Goal: Task Accomplishment & Management: Complete application form

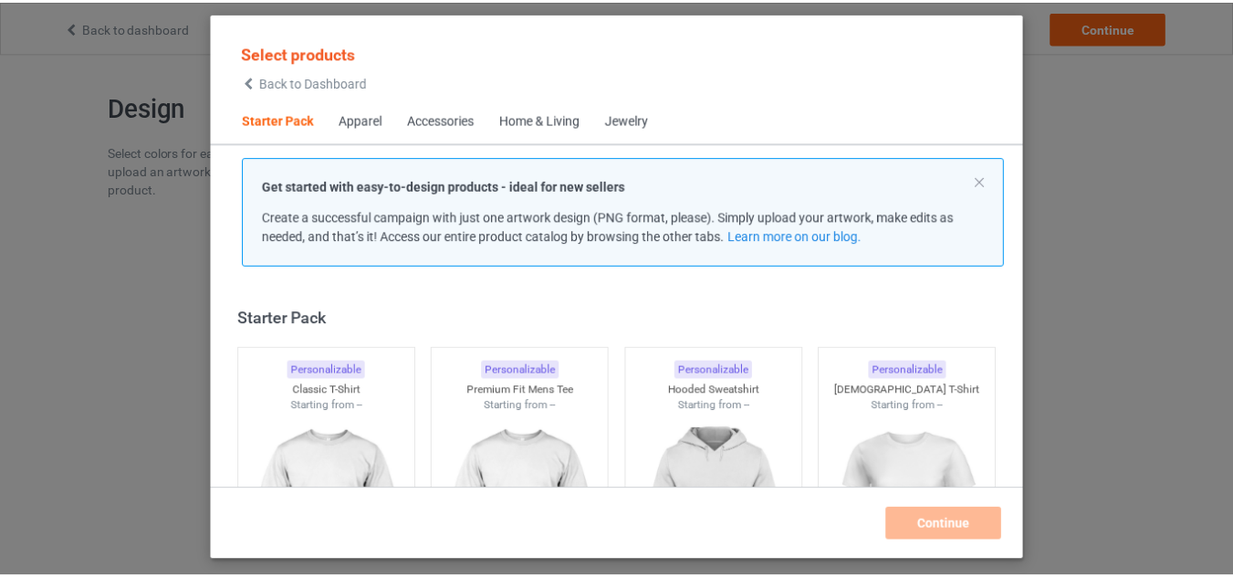
scroll to position [24, 0]
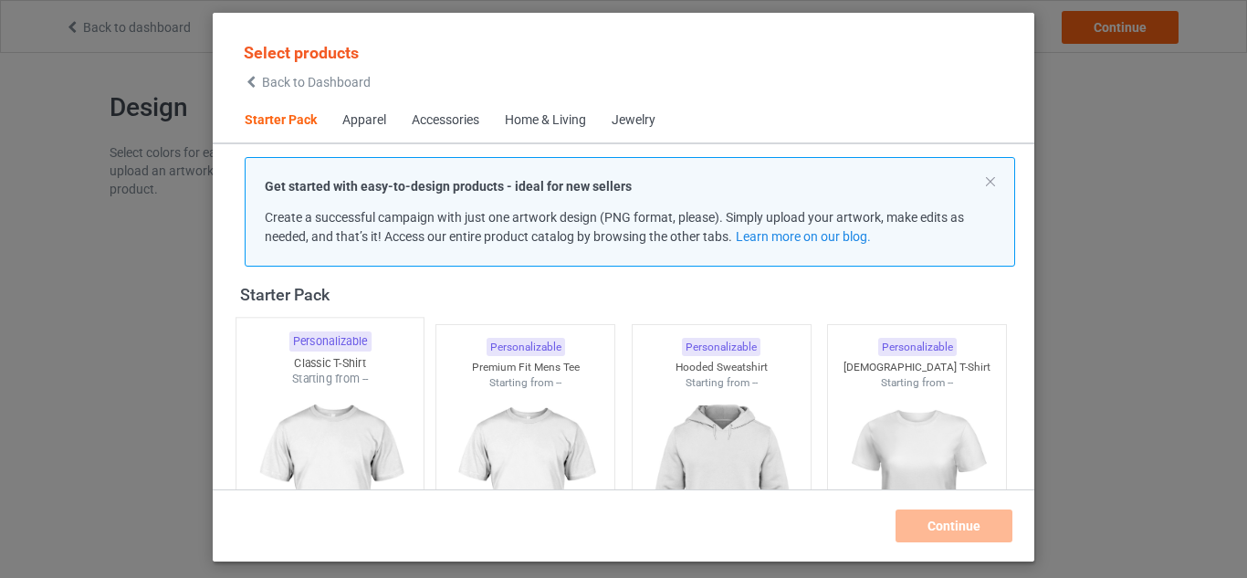
click at [346, 411] on img at bounding box center [330, 494] width 172 height 214
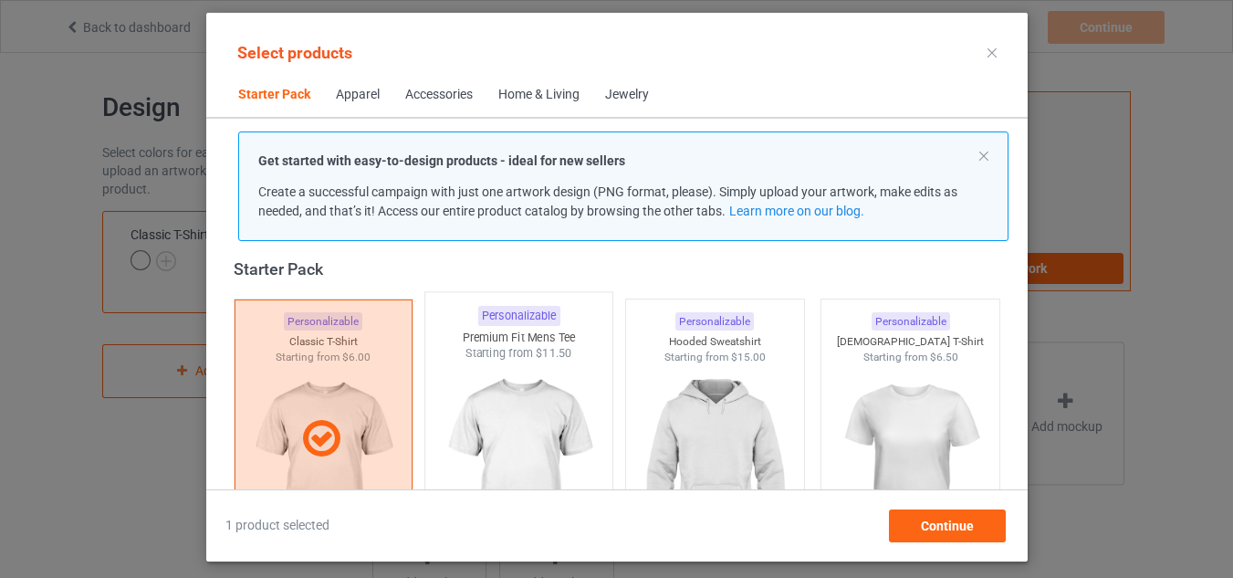
click at [539, 403] on img at bounding box center [519, 468] width 172 height 214
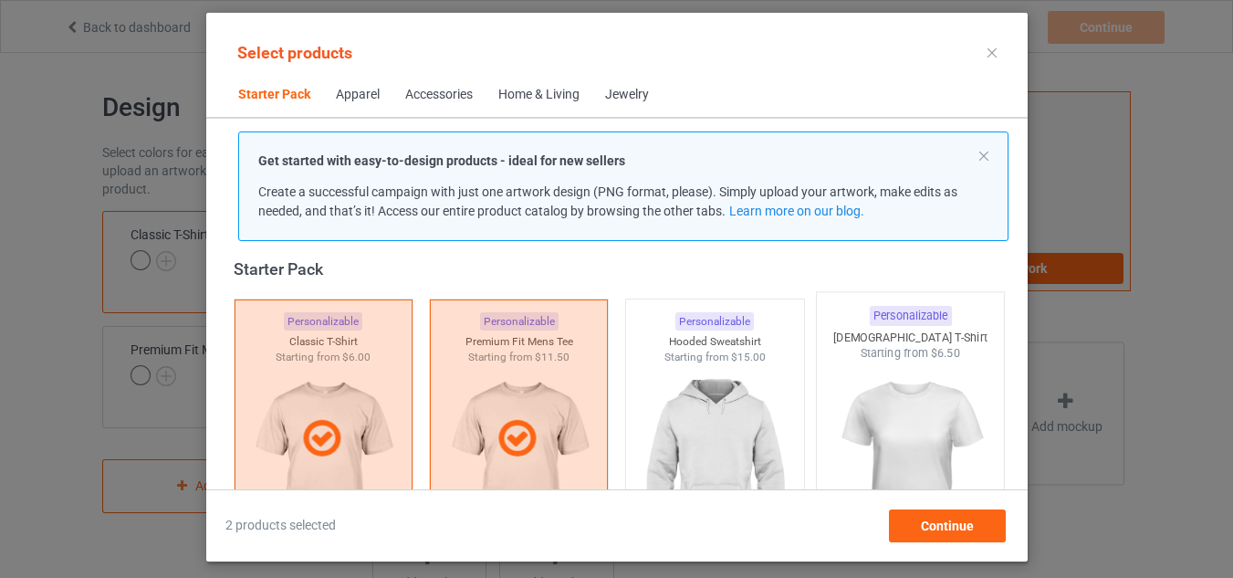
click at [725, 420] on img at bounding box center [714, 467] width 163 height 204
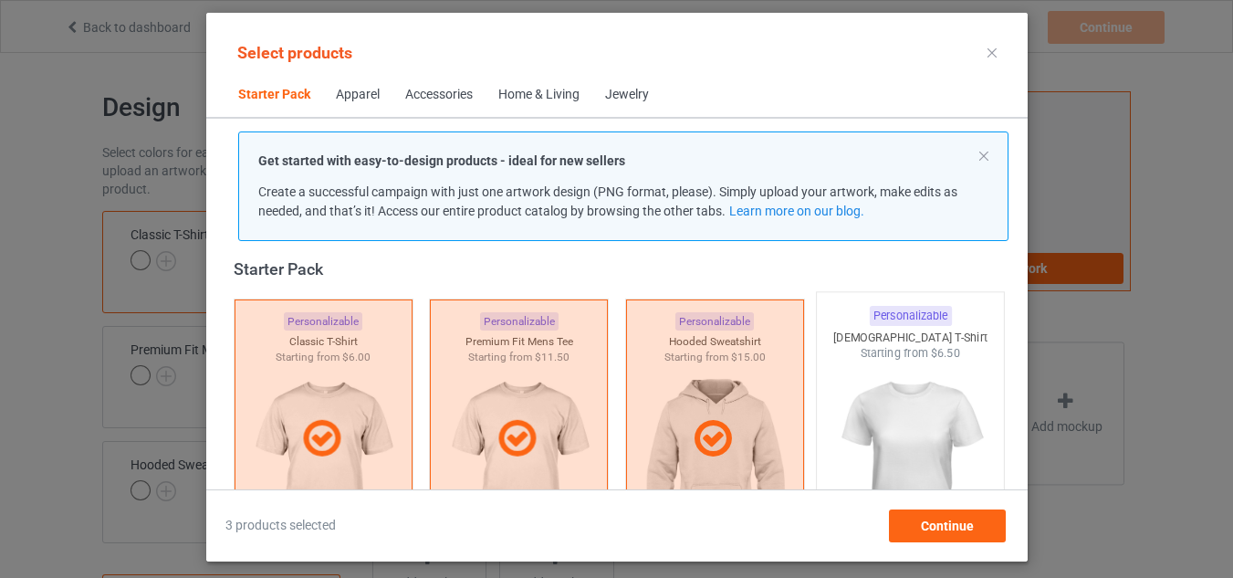
click at [884, 421] on img at bounding box center [910, 468] width 172 height 214
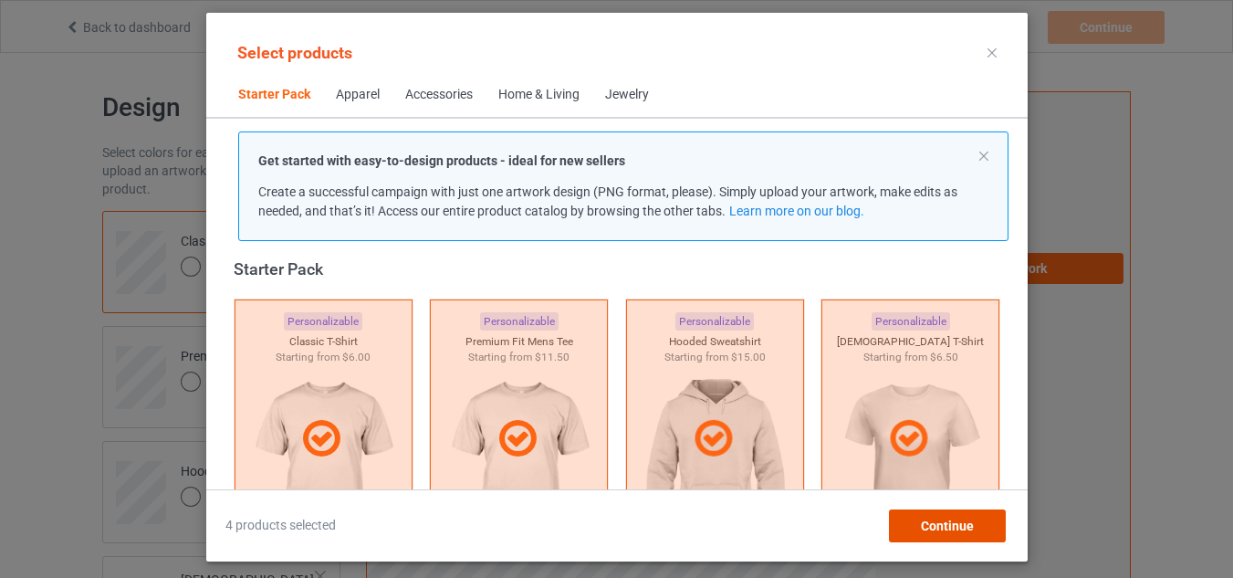
click at [945, 524] on span "Continue" at bounding box center [946, 525] width 53 height 15
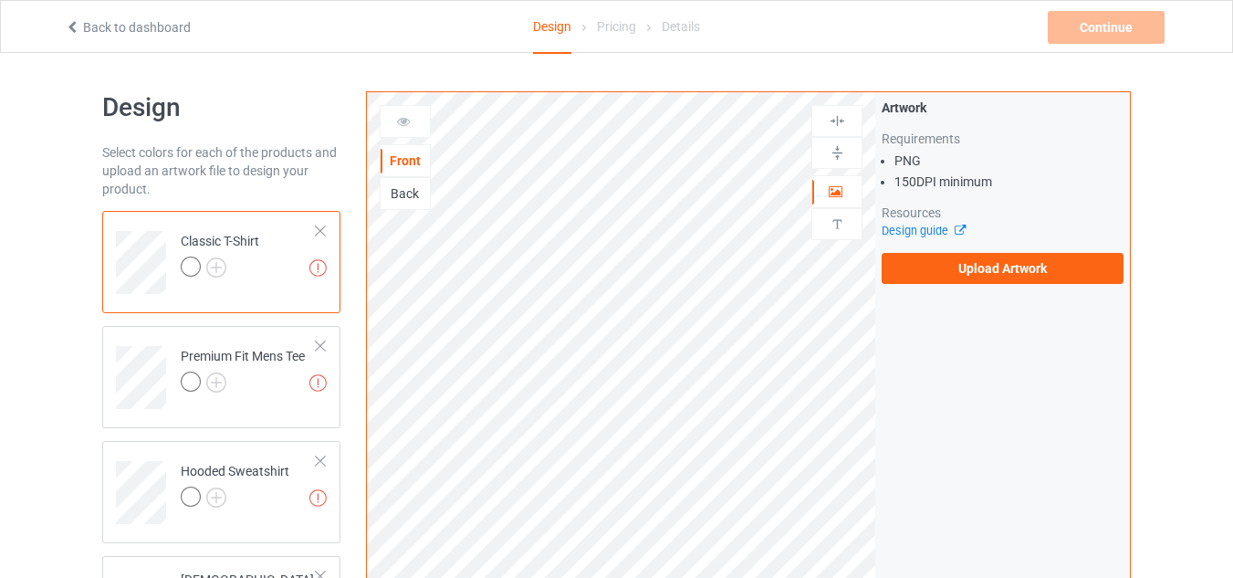
click at [193, 270] on div at bounding box center [191, 266] width 20 height 20
click at [213, 266] on img at bounding box center [216, 267] width 20 height 20
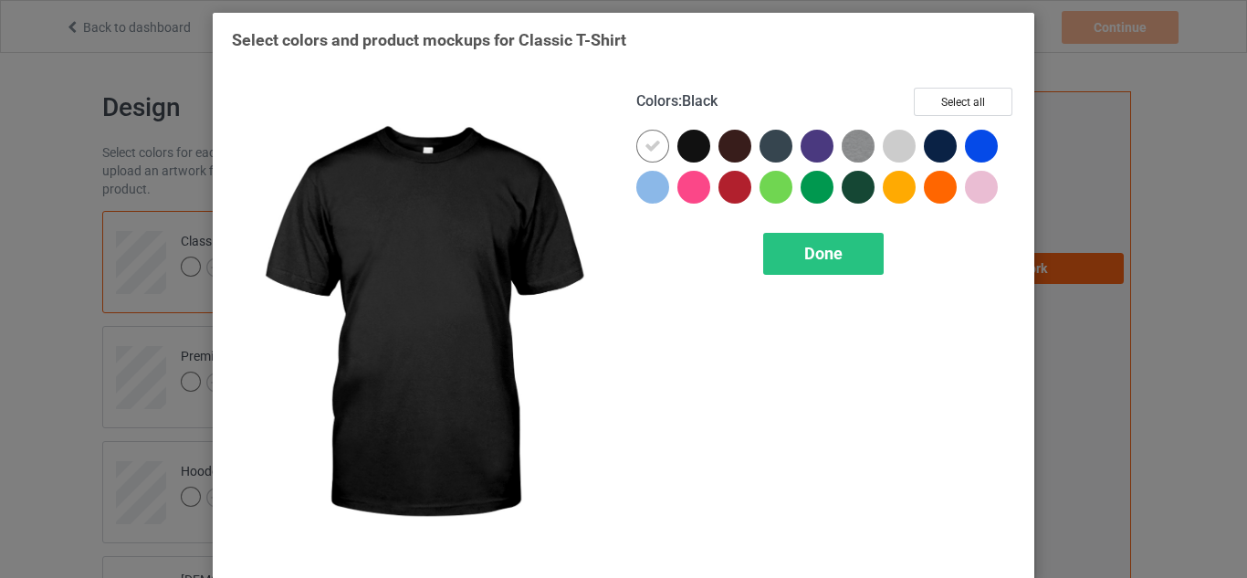
click at [678, 142] on div at bounding box center [693, 146] width 33 height 33
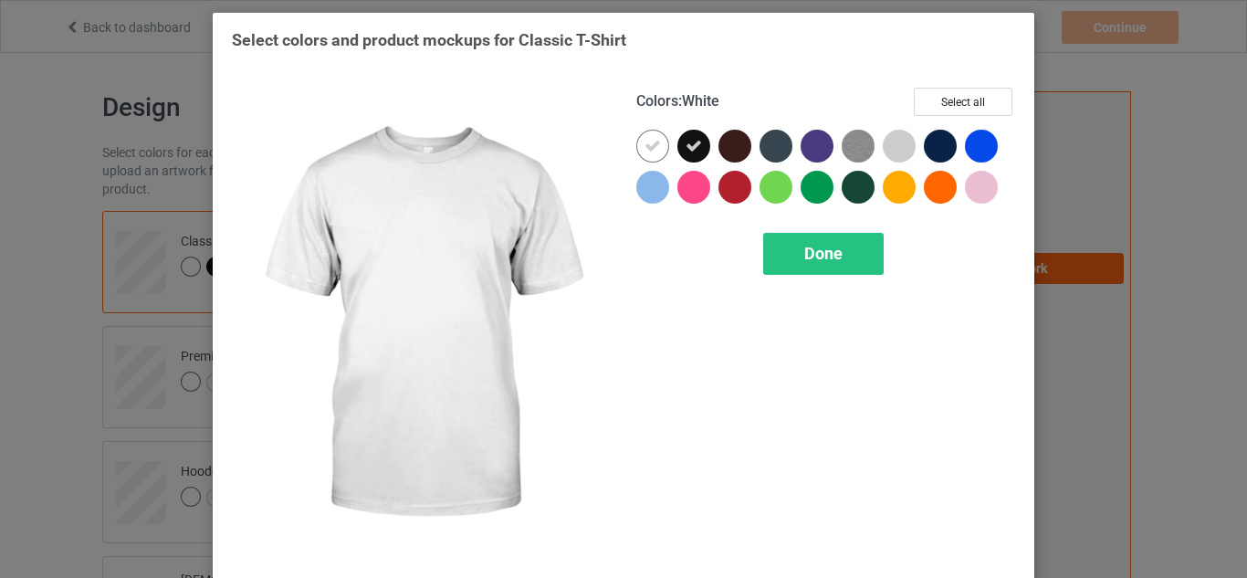
click at [657, 144] on div at bounding box center [652, 146] width 33 height 33
click at [804, 250] on span "Done" at bounding box center [823, 253] width 38 height 19
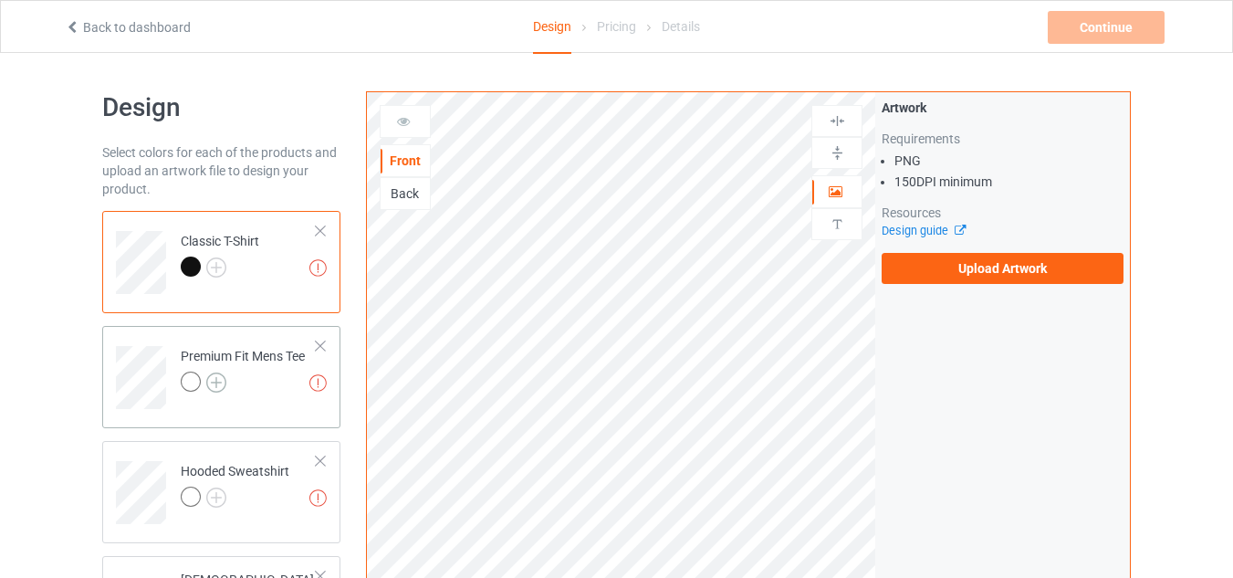
click at [214, 383] on img at bounding box center [216, 382] width 20 height 20
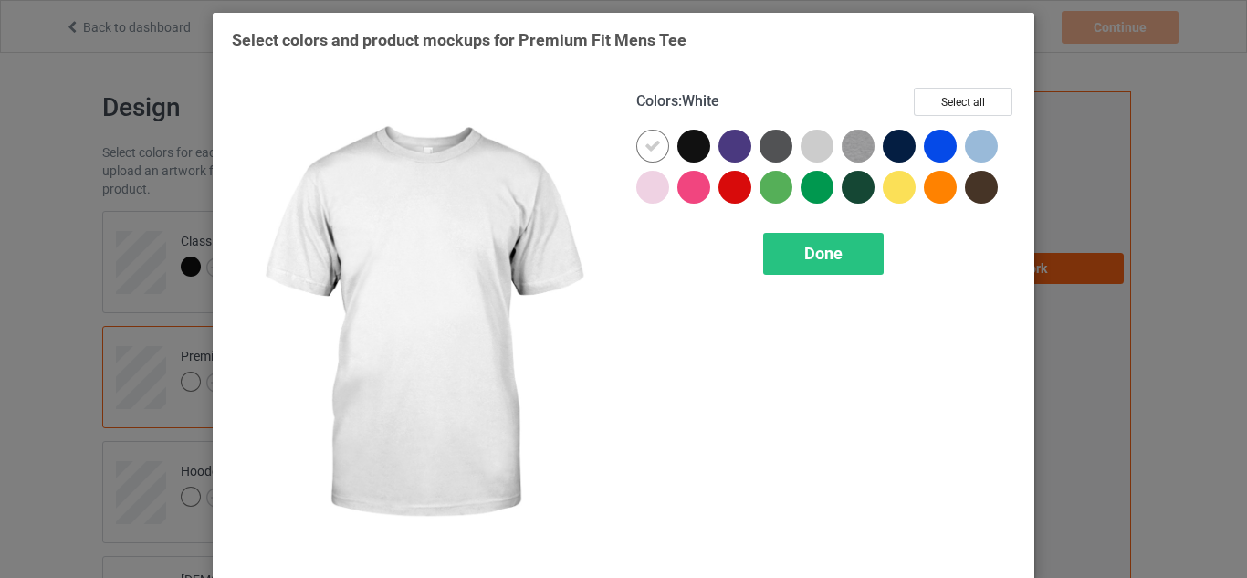
click at [680, 147] on div at bounding box center [693, 146] width 33 height 33
click at [644, 151] on icon at bounding box center [652, 146] width 16 height 16
click at [816, 254] on span "Done" at bounding box center [823, 253] width 38 height 19
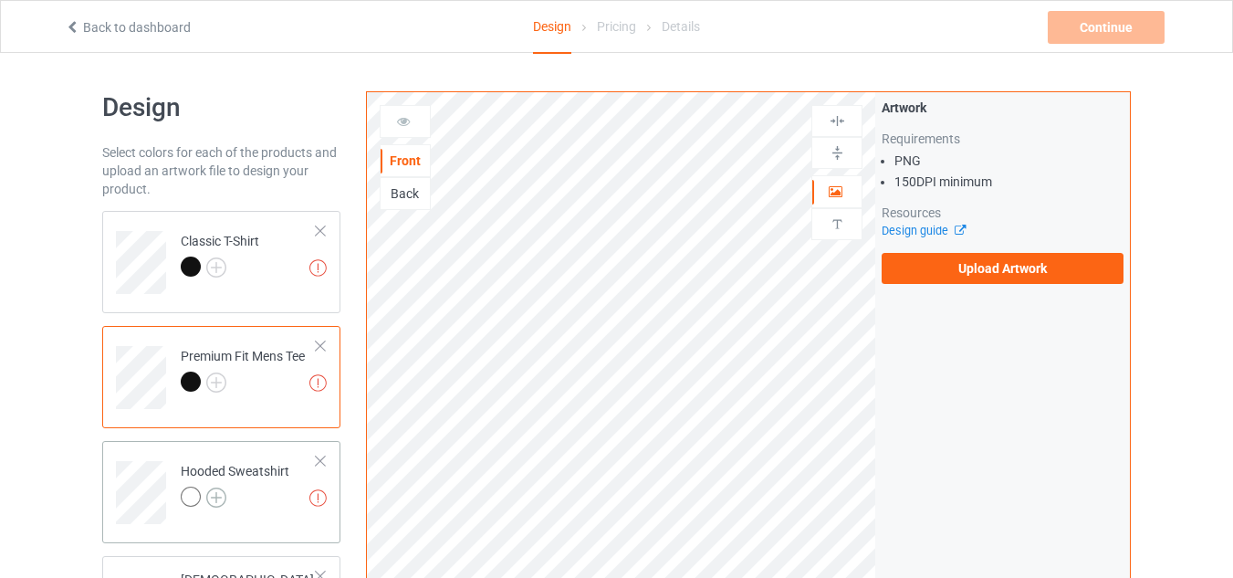
click at [211, 496] on img at bounding box center [216, 497] width 20 height 20
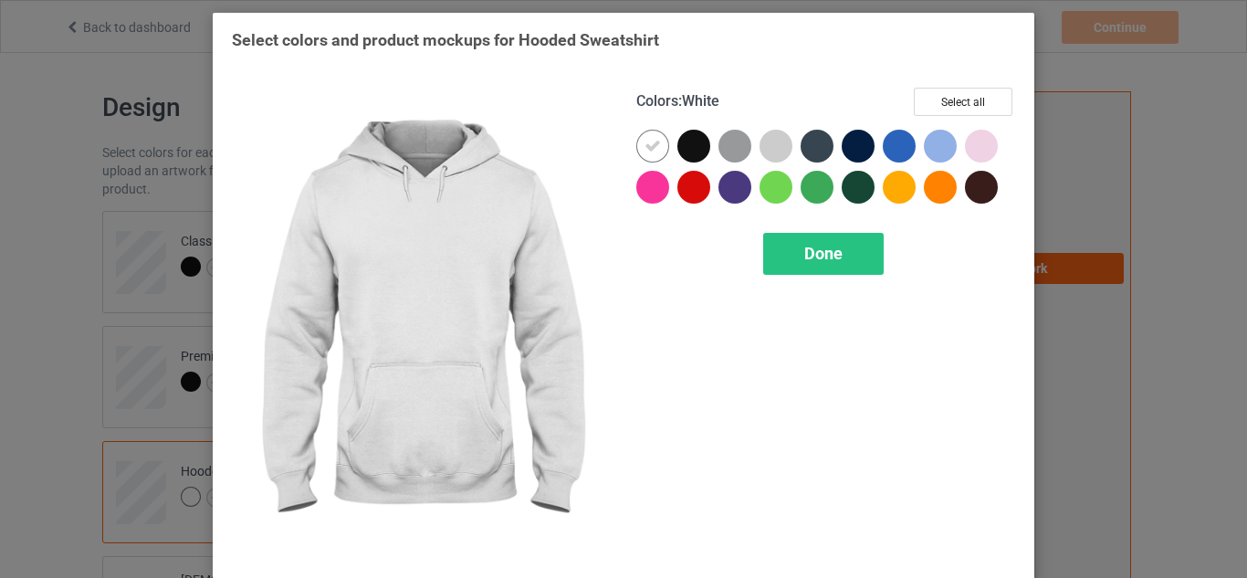
click at [682, 145] on div at bounding box center [693, 146] width 33 height 33
click at [636, 145] on div at bounding box center [652, 146] width 33 height 33
click at [794, 246] on div "Done" at bounding box center [823, 254] width 120 height 42
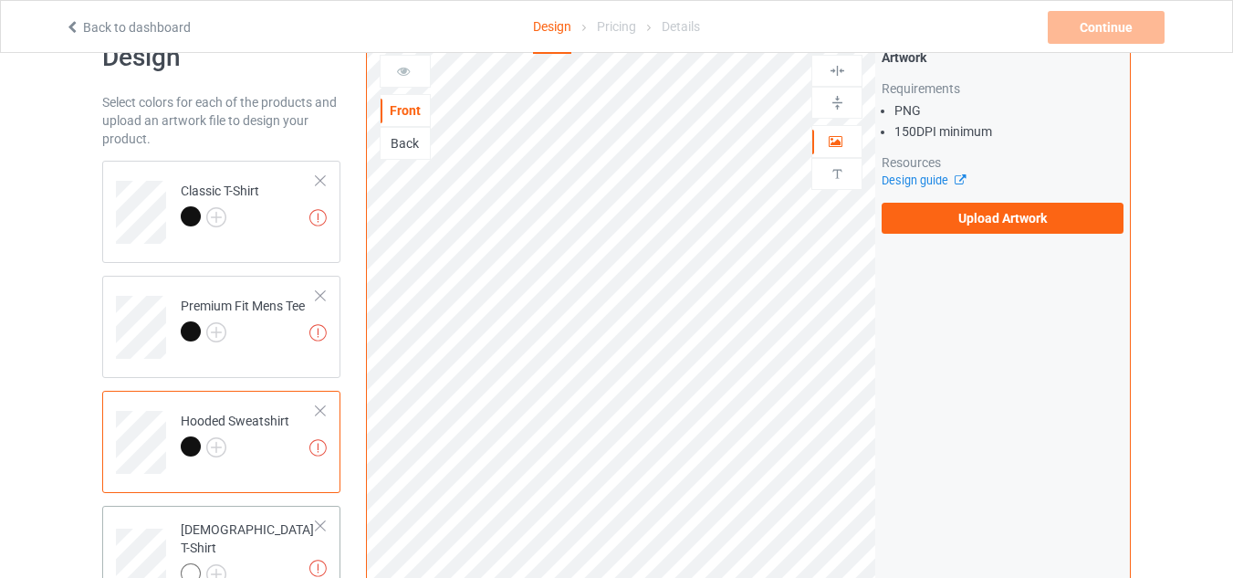
scroll to position [91, 0]
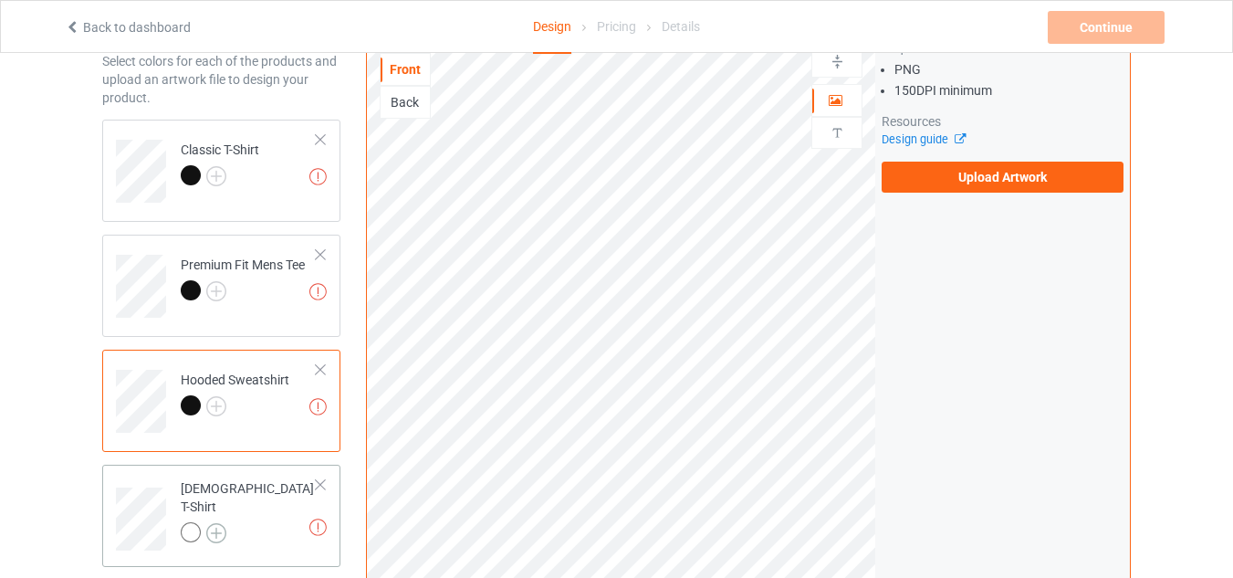
click at [217, 523] on img at bounding box center [216, 533] width 20 height 20
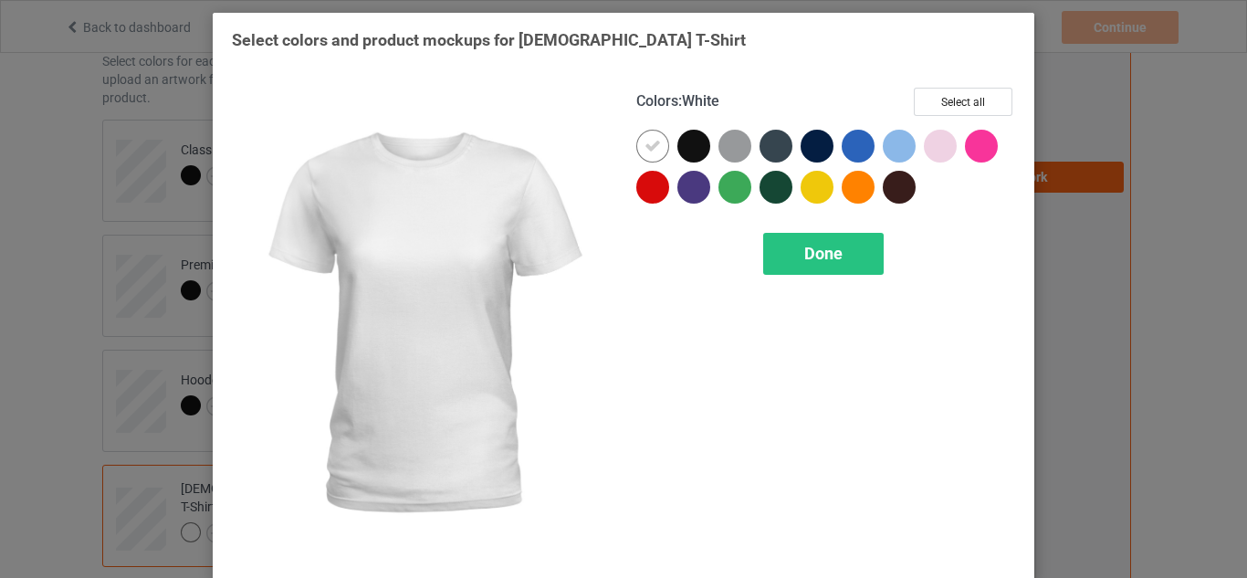
click at [681, 142] on div at bounding box center [693, 146] width 33 height 33
click at [644, 149] on icon at bounding box center [652, 146] width 16 height 16
click at [821, 254] on span "Done" at bounding box center [823, 253] width 38 height 19
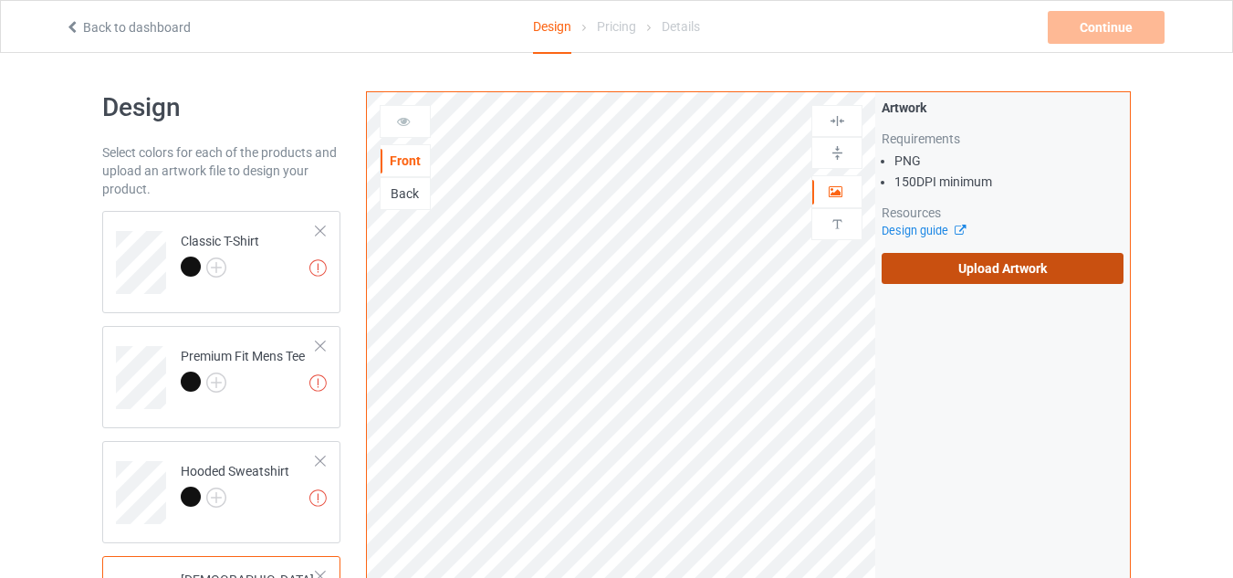
click at [977, 266] on label "Upload Artwork" at bounding box center [1003, 268] width 242 height 31
click at [0, 0] on input "Upload Artwork" at bounding box center [0, 0] width 0 height 0
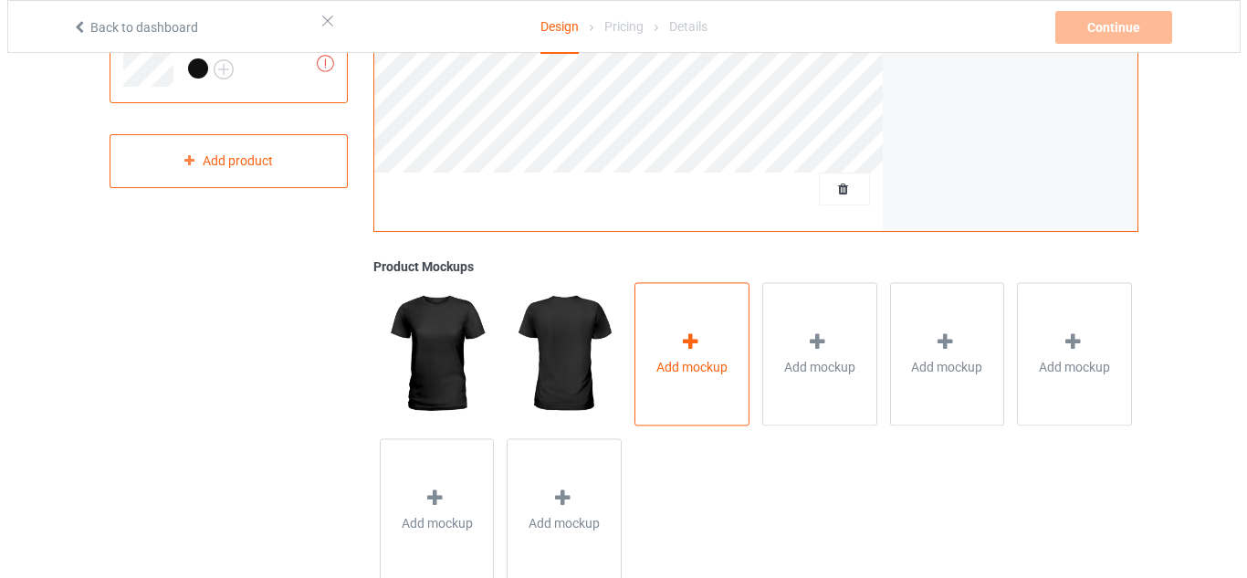
scroll to position [605, 0]
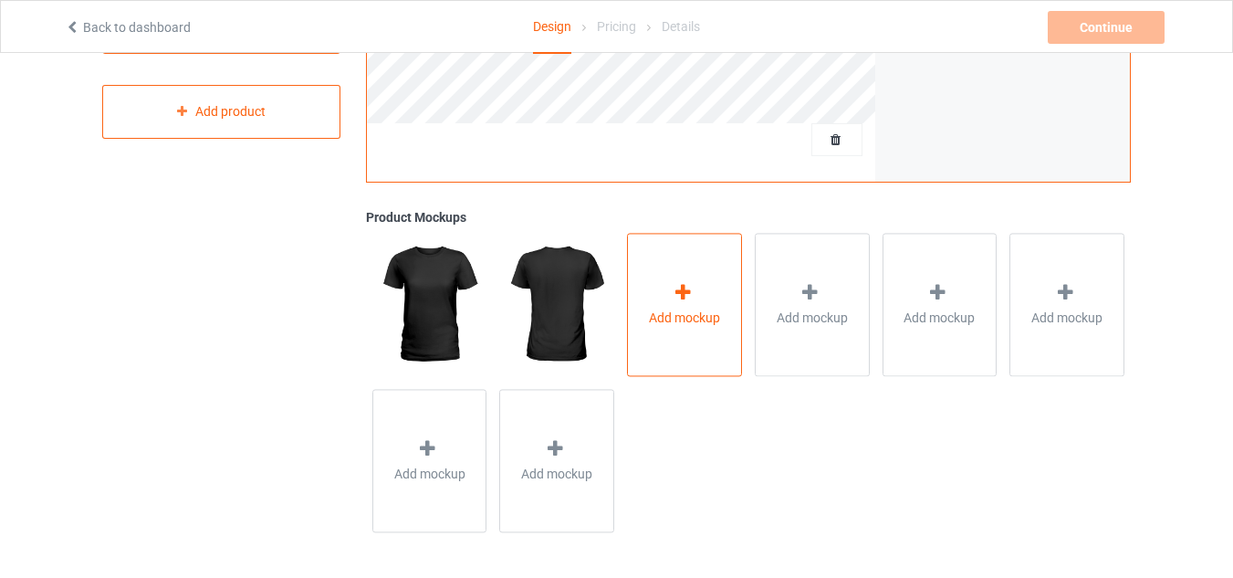
click at [678, 301] on icon at bounding box center [683, 292] width 23 height 19
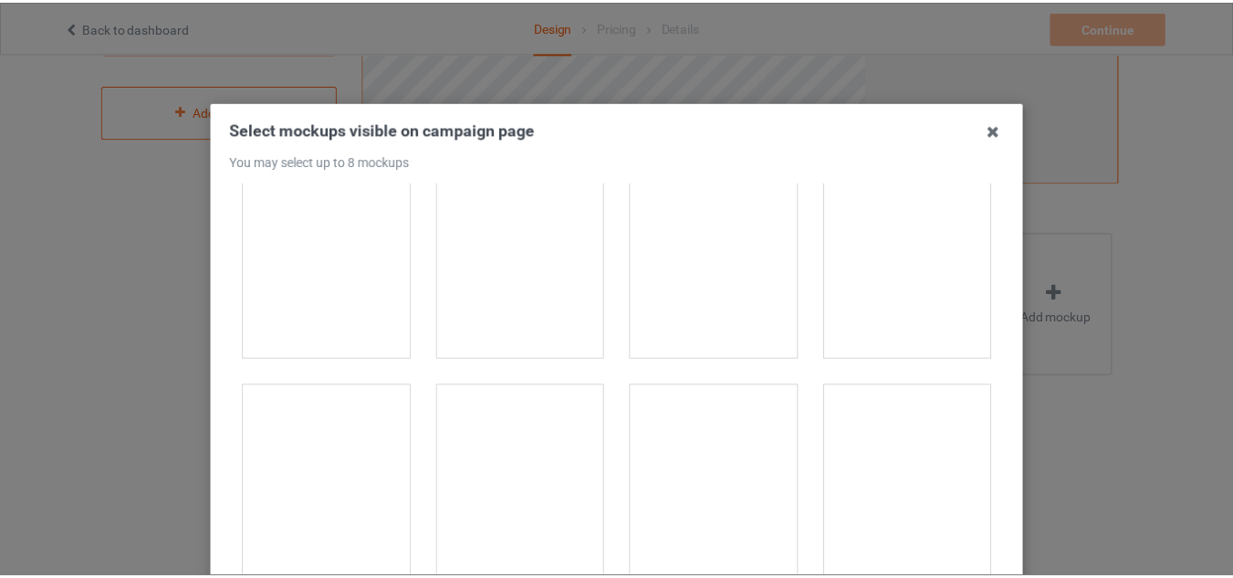
scroll to position [456, 0]
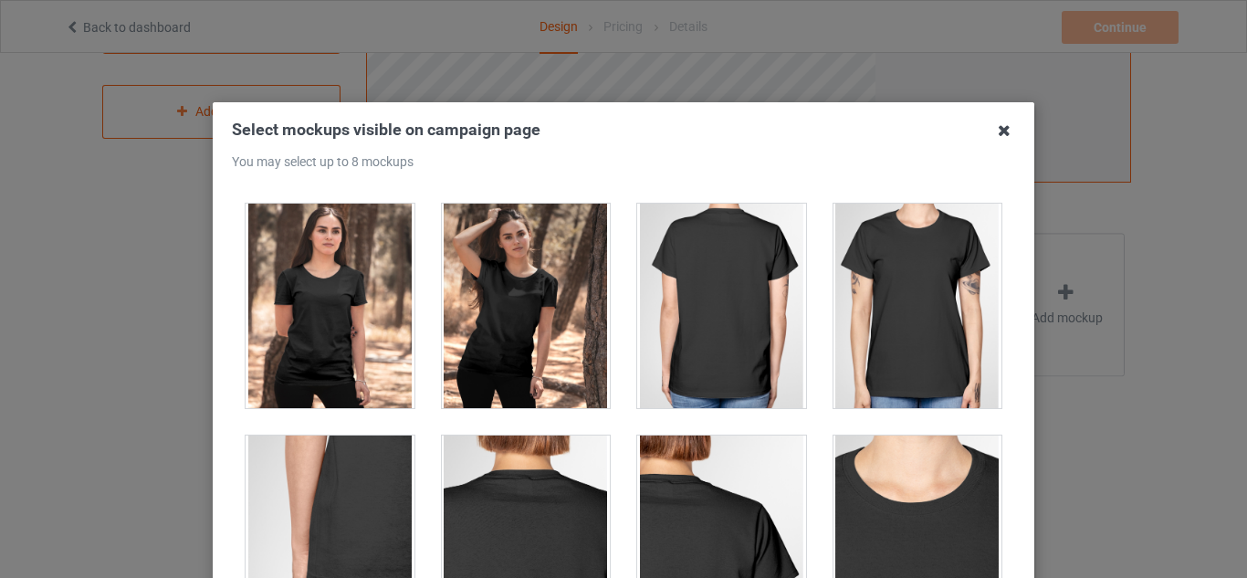
click at [992, 131] on icon at bounding box center [1003, 130] width 29 height 29
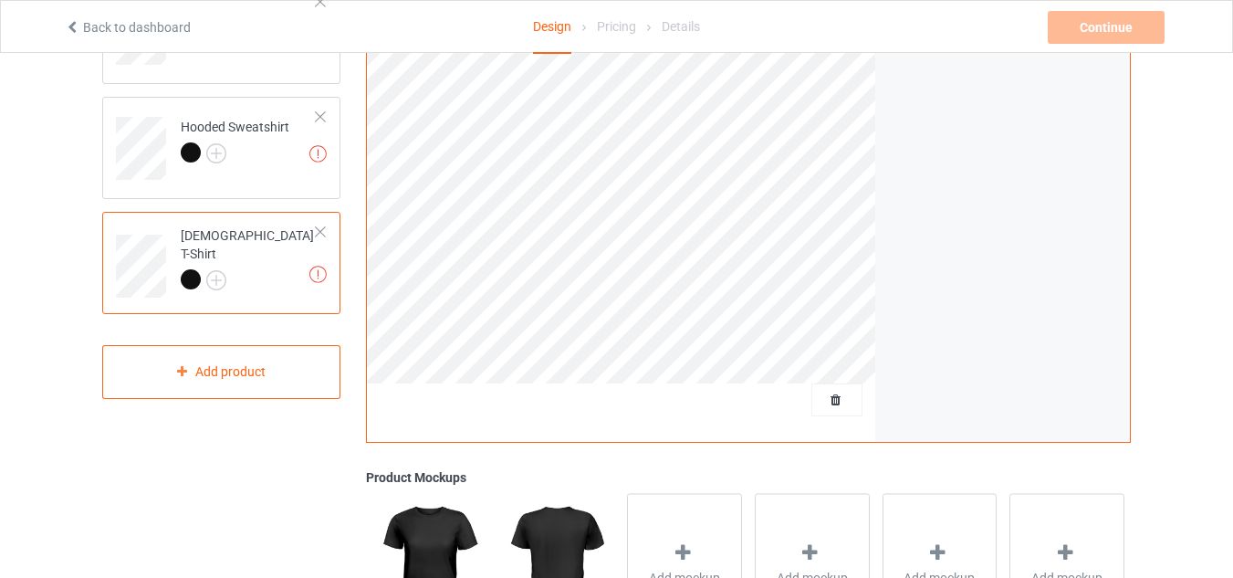
scroll to position [0, 0]
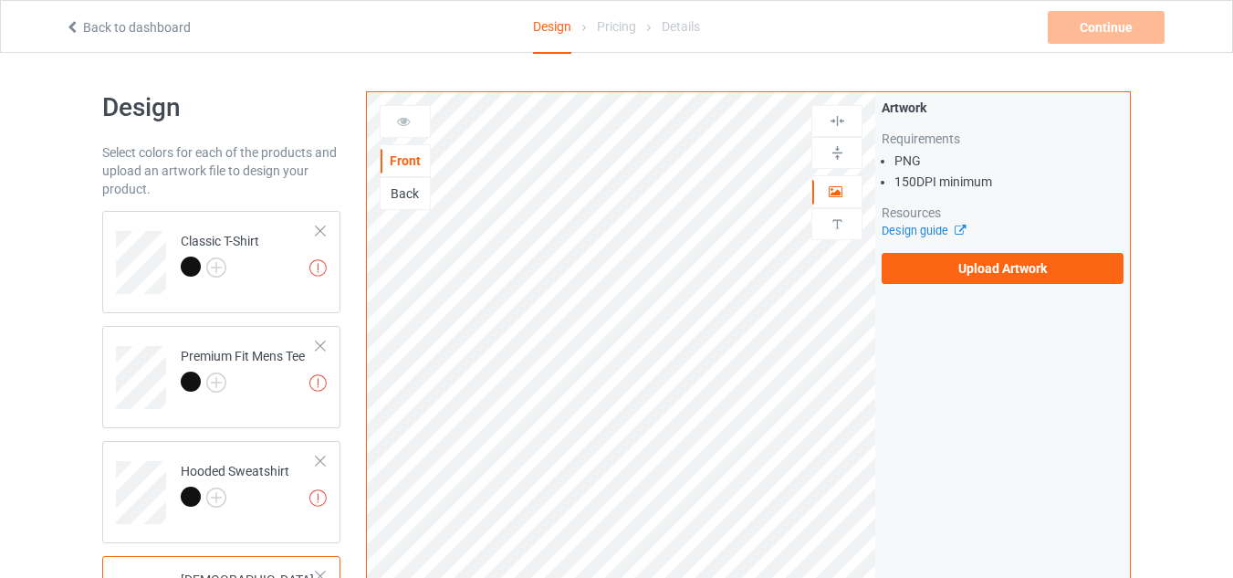
click at [78, 23] on icon at bounding box center [73, 24] width 16 height 13
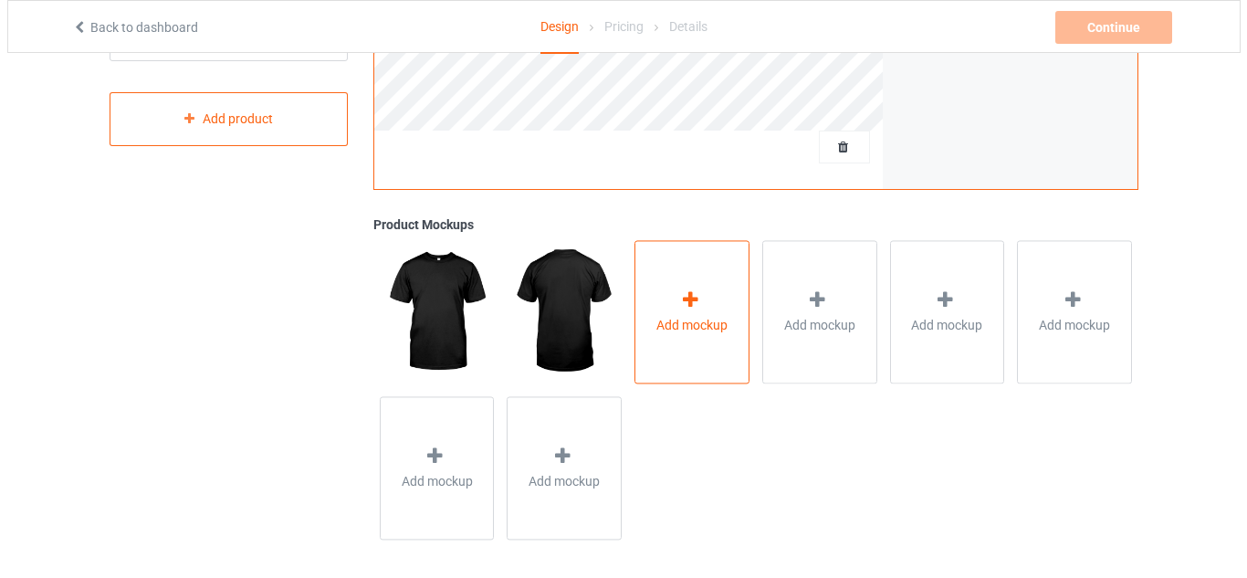
scroll to position [605, 0]
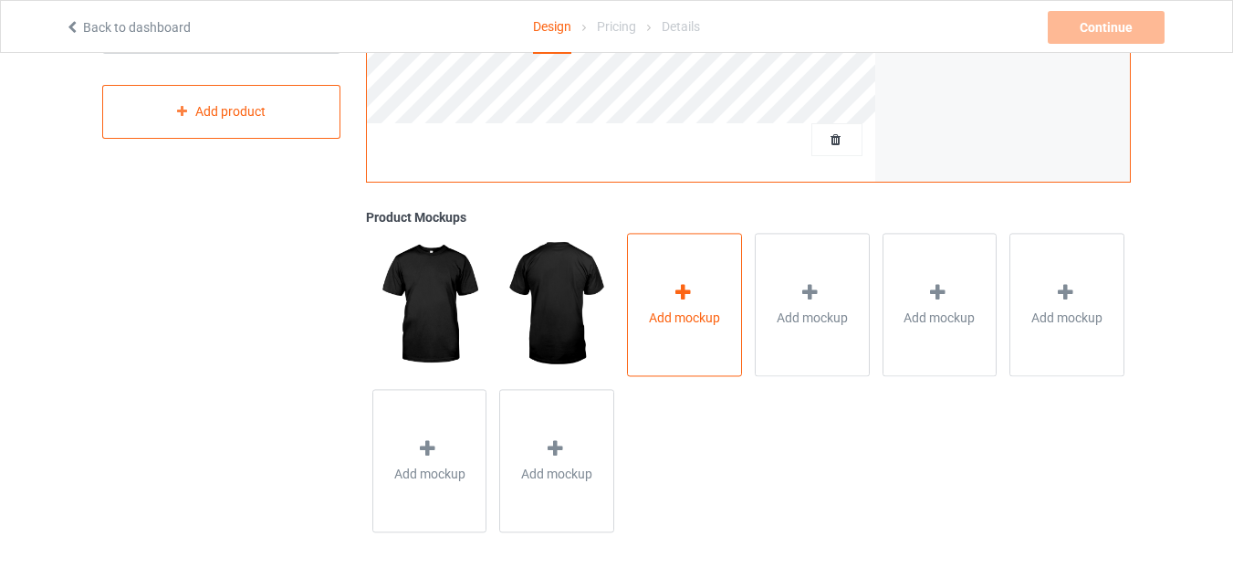
click at [672, 285] on icon at bounding box center [683, 292] width 23 height 19
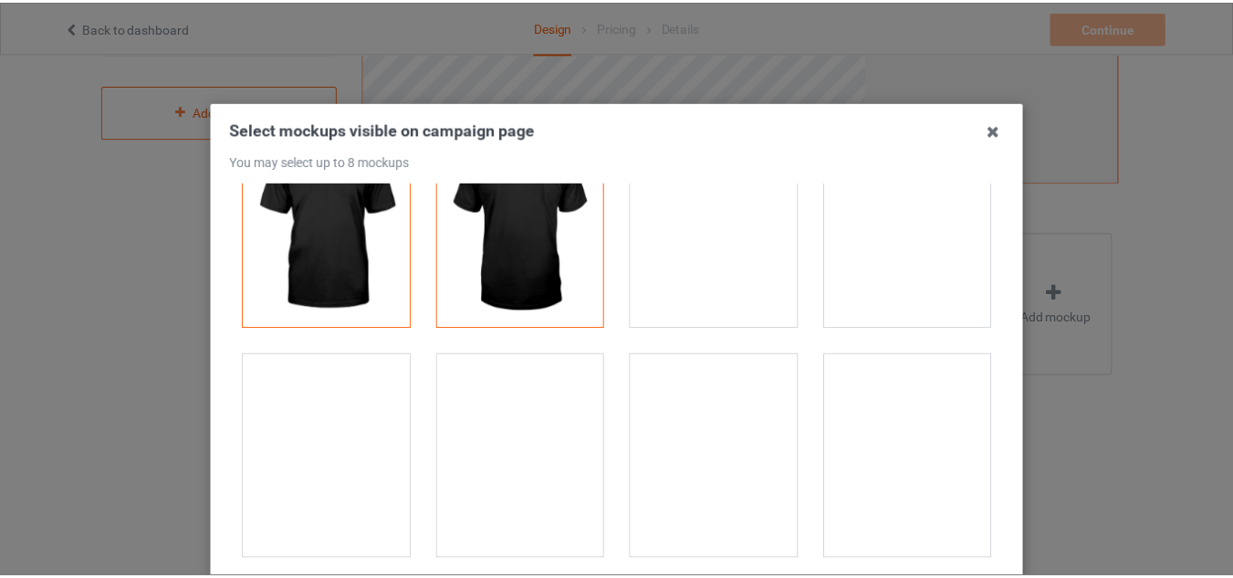
scroll to position [0, 0]
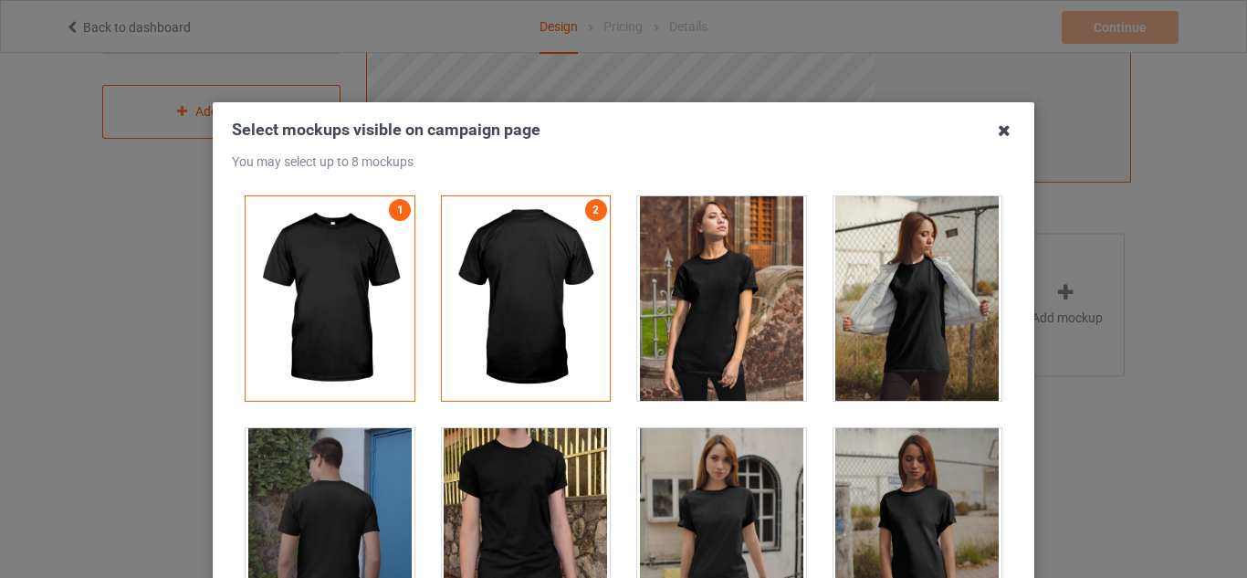
click at [999, 129] on icon at bounding box center [1003, 130] width 29 height 29
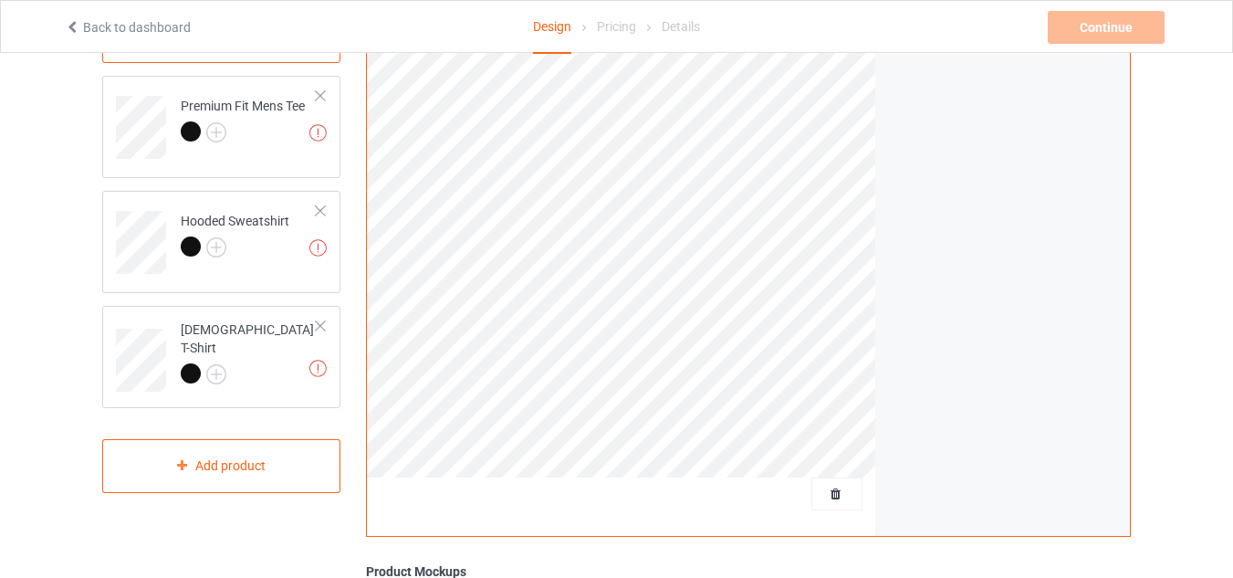
scroll to position [149, 0]
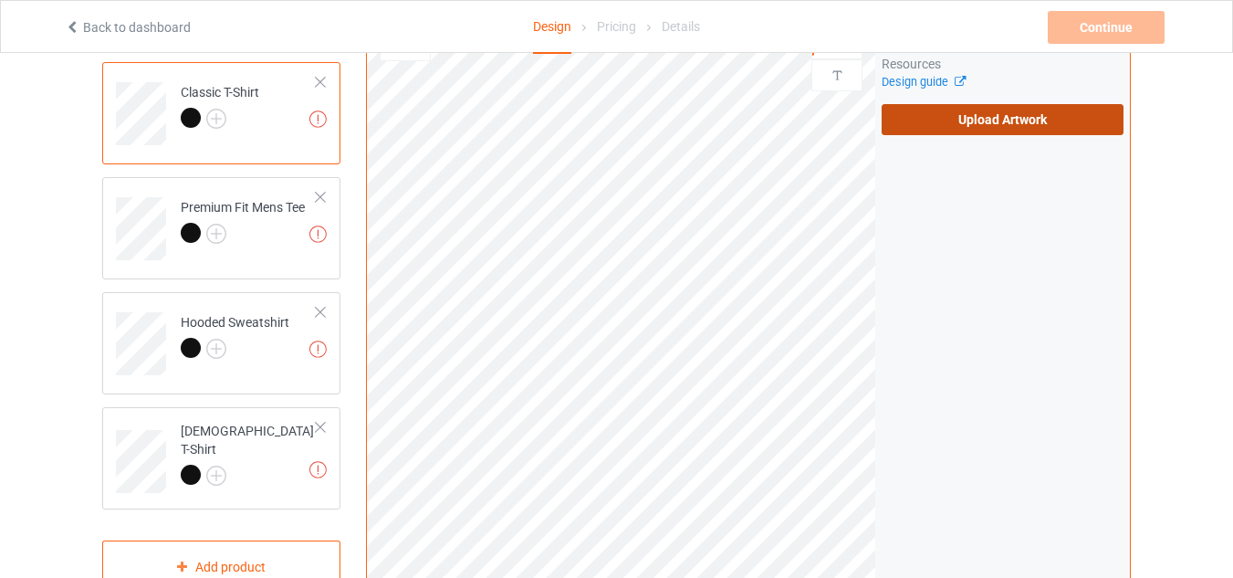
click at [968, 124] on label "Upload Artwork" at bounding box center [1003, 119] width 242 height 31
click at [0, 0] on input "Upload Artwork" at bounding box center [0, 0] width 0 height 0
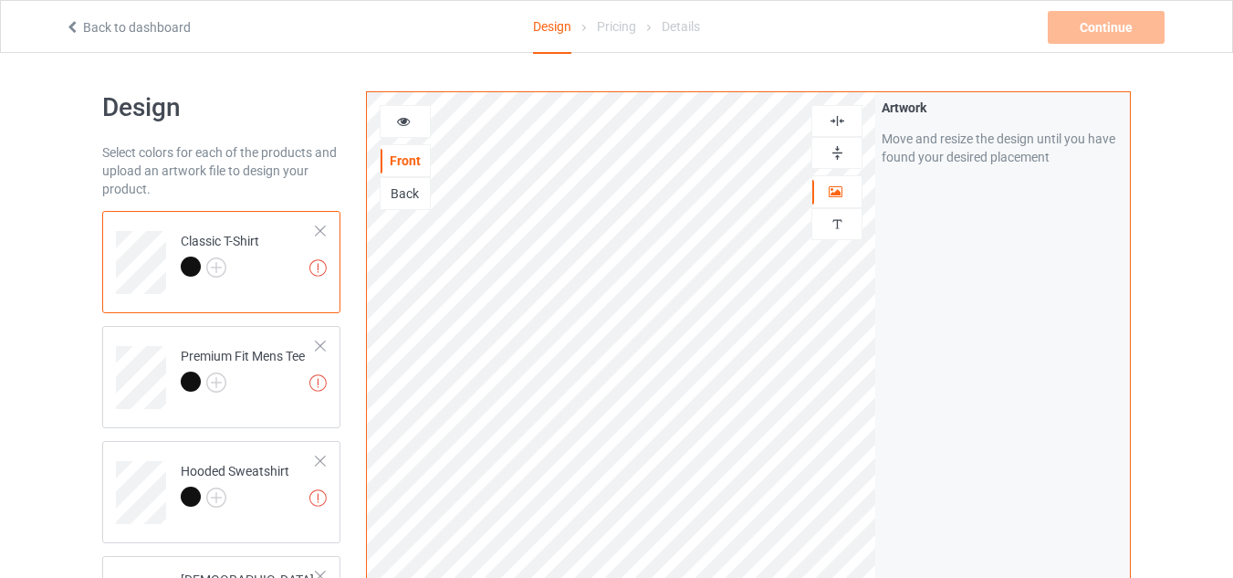
click at [398, 189] on div "Back" at bounding box center [405, 193] width 49 height 18
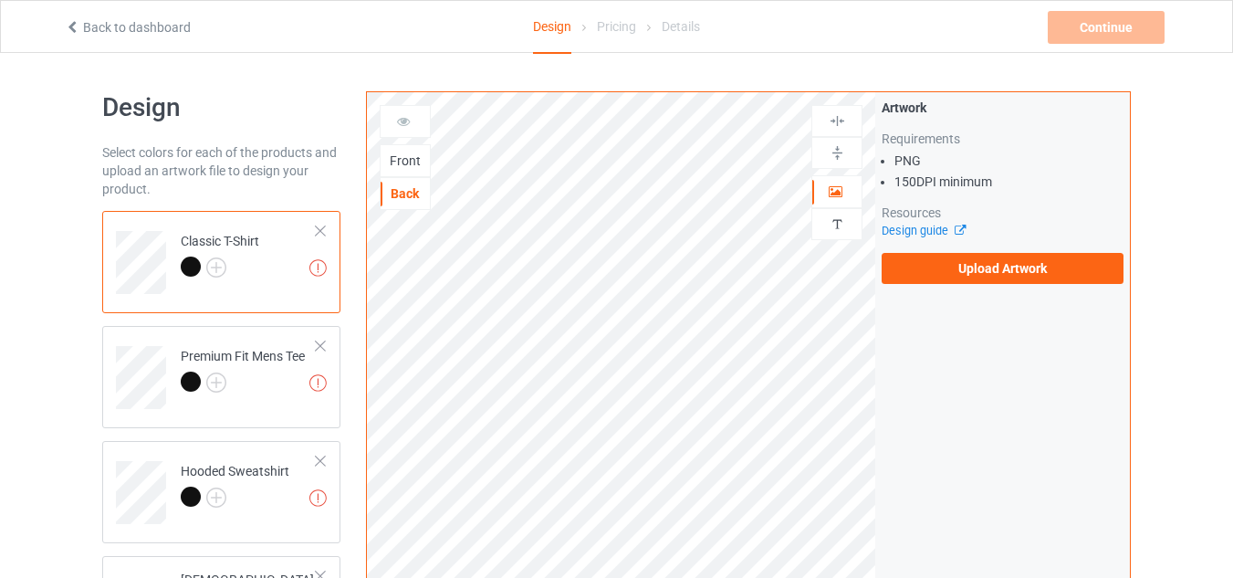
click at [406, 162] on div "Front" at bounding box center [405, 161] width 49 height 18
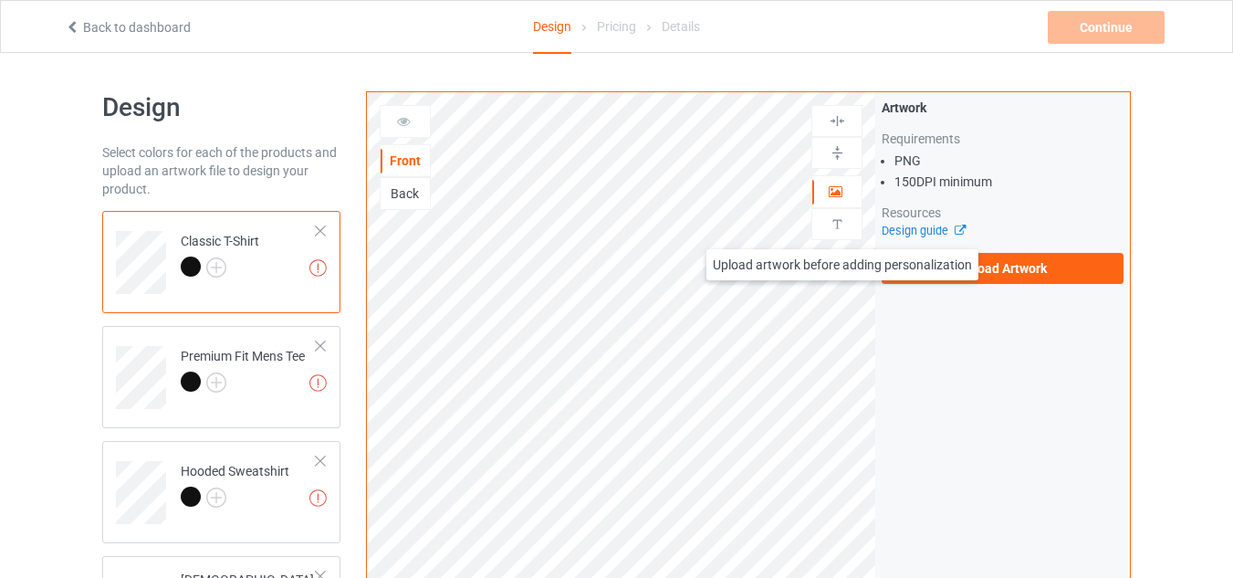
click at [750, 193] on div "Front Back Artwork Upload artwork before adding personalization Artwork Require…" at bounding box center [748, 439] width 765 height 696
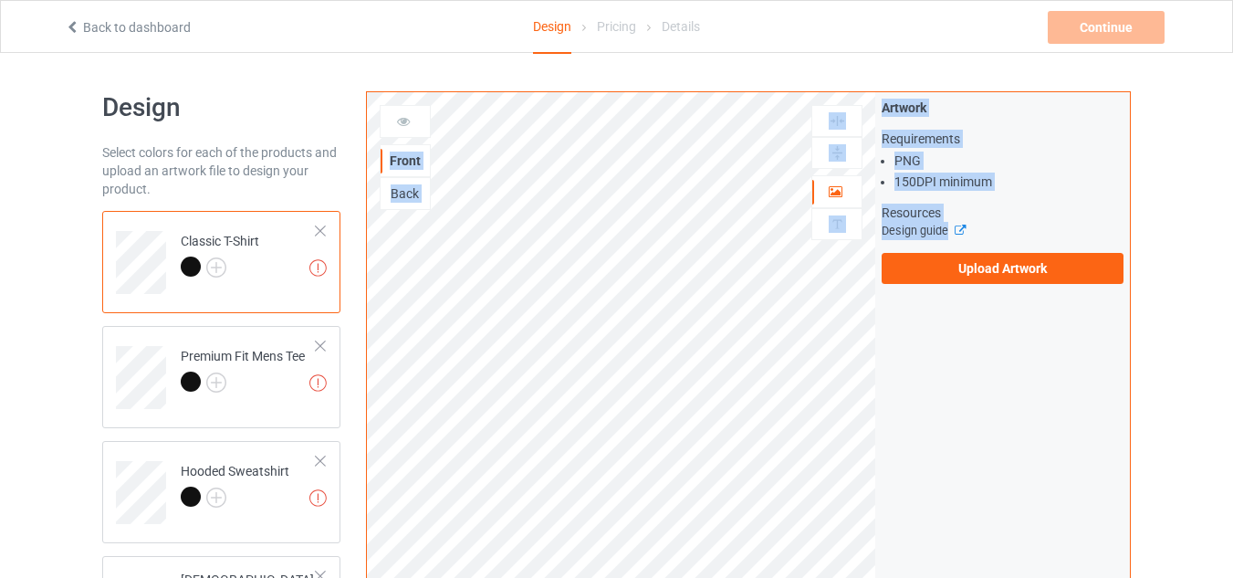
click at [1036, 189] on li "150 DPI minimum" at bounding box center [1008, 182] width 229 height 18
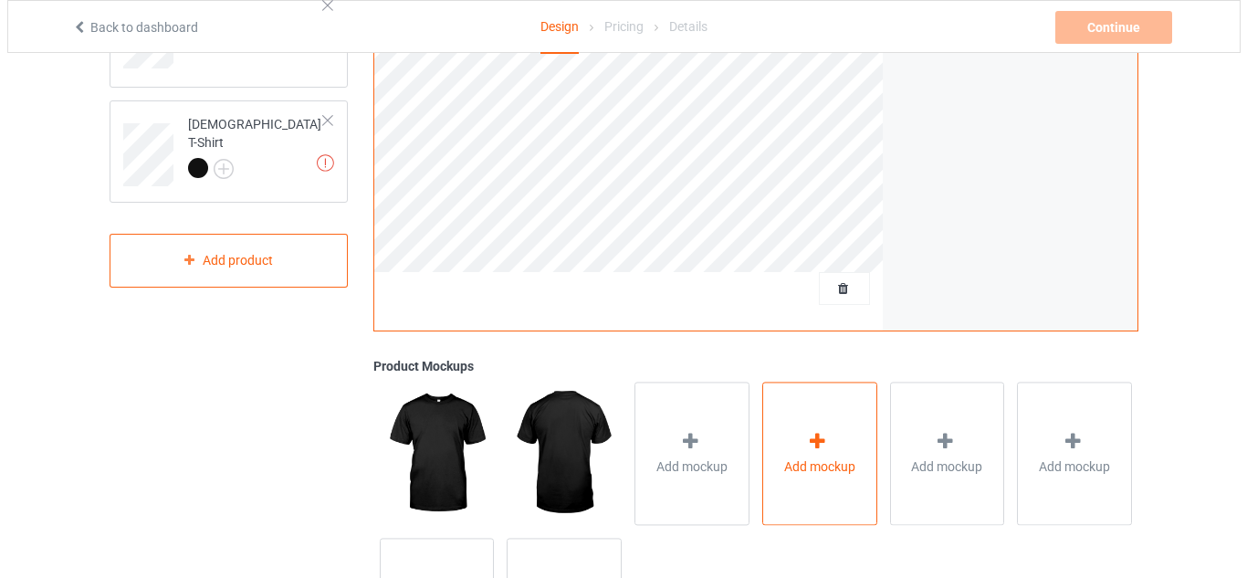
scroll to position [456, 0]
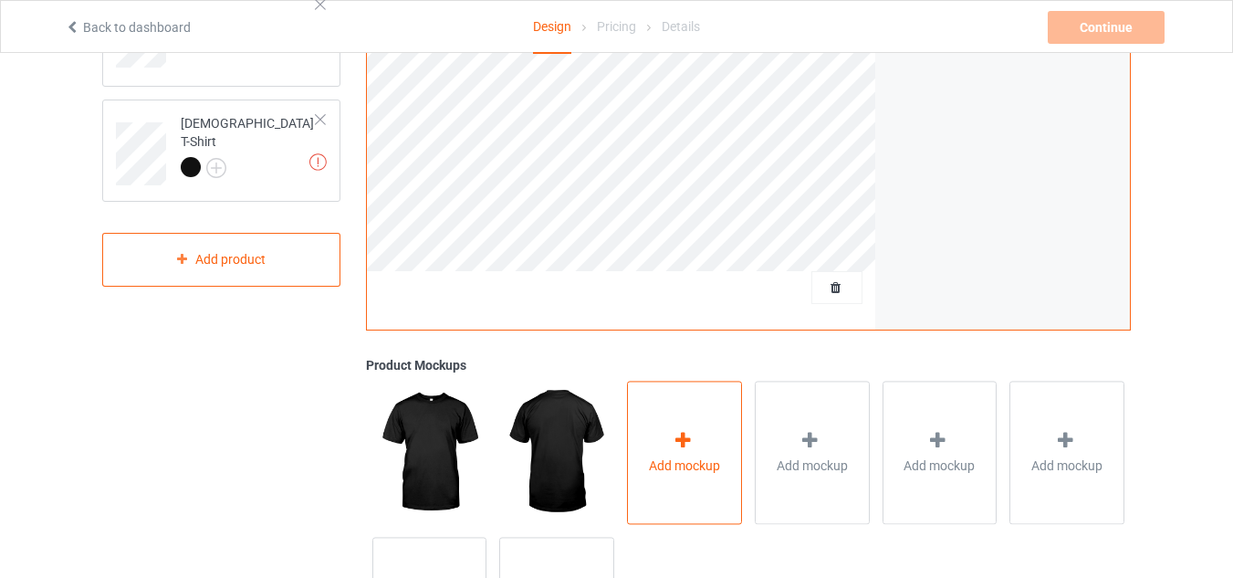
click at [676, 437] on icon at bounding box center [683, 440] width 23 height 19
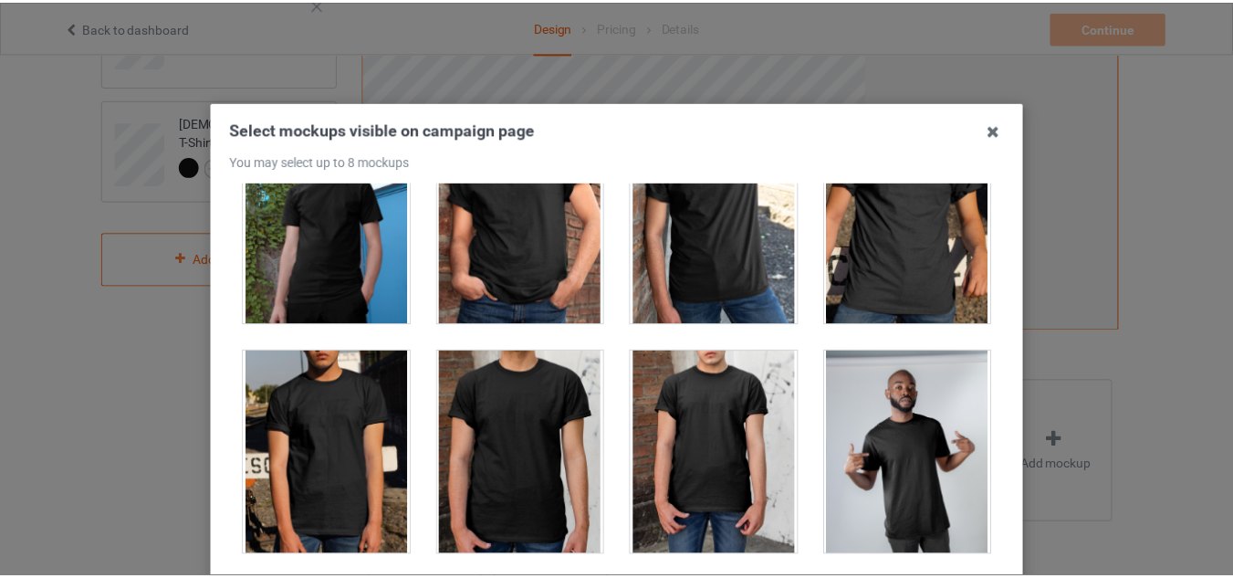
scroll to position [548, 0]
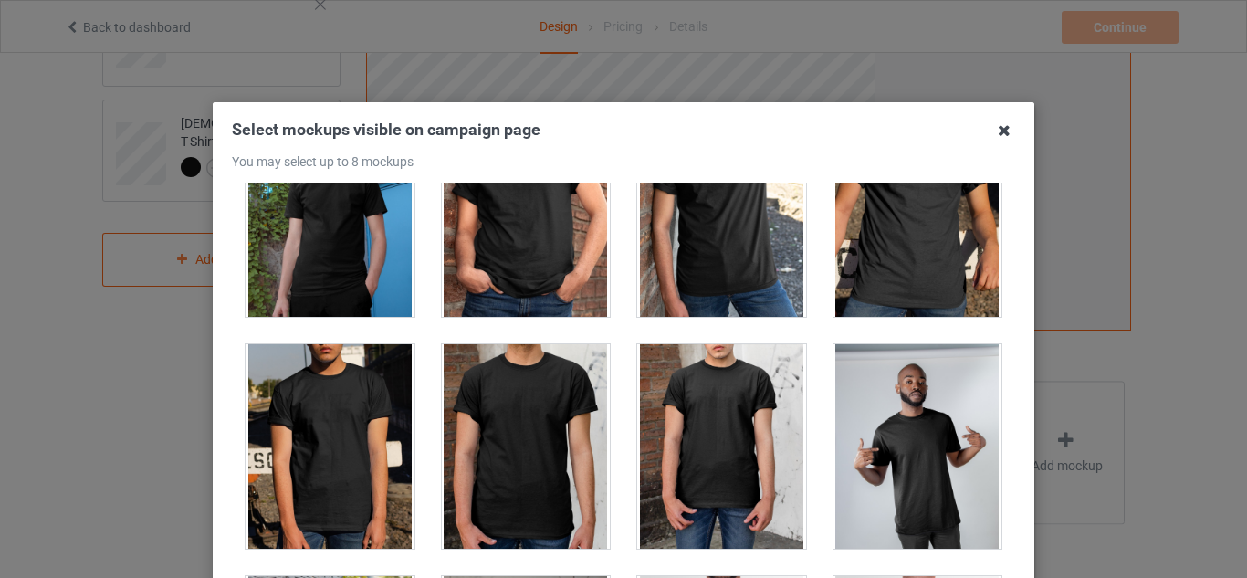
click at [996, 129] on icon at bounding box center [1003, 130] width 29 height 29
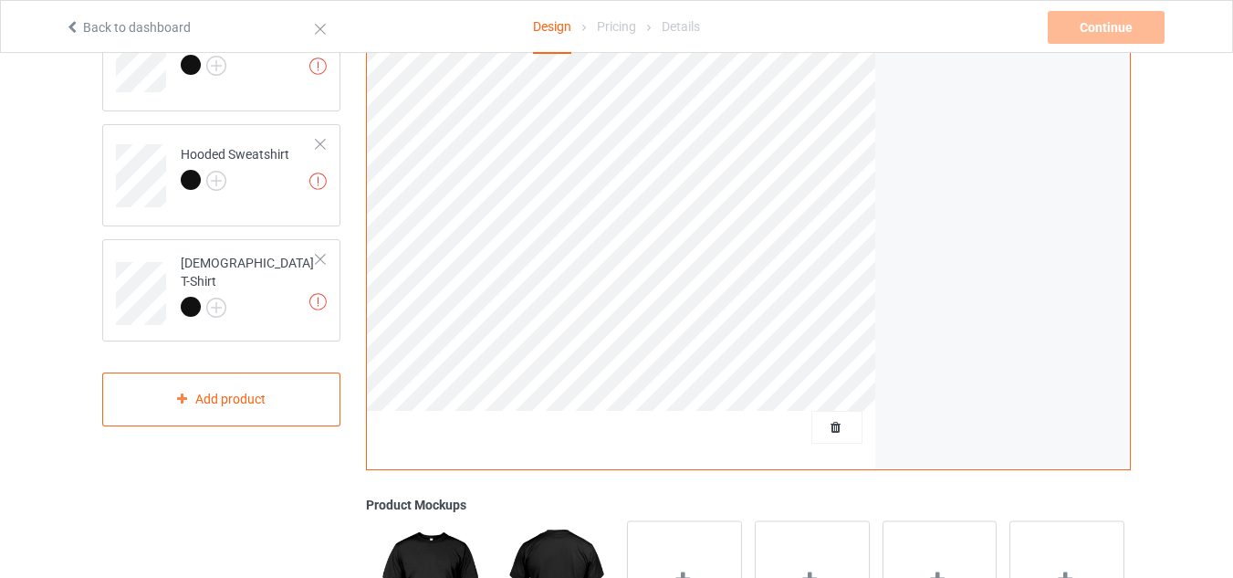
scroll to position [91, 0]
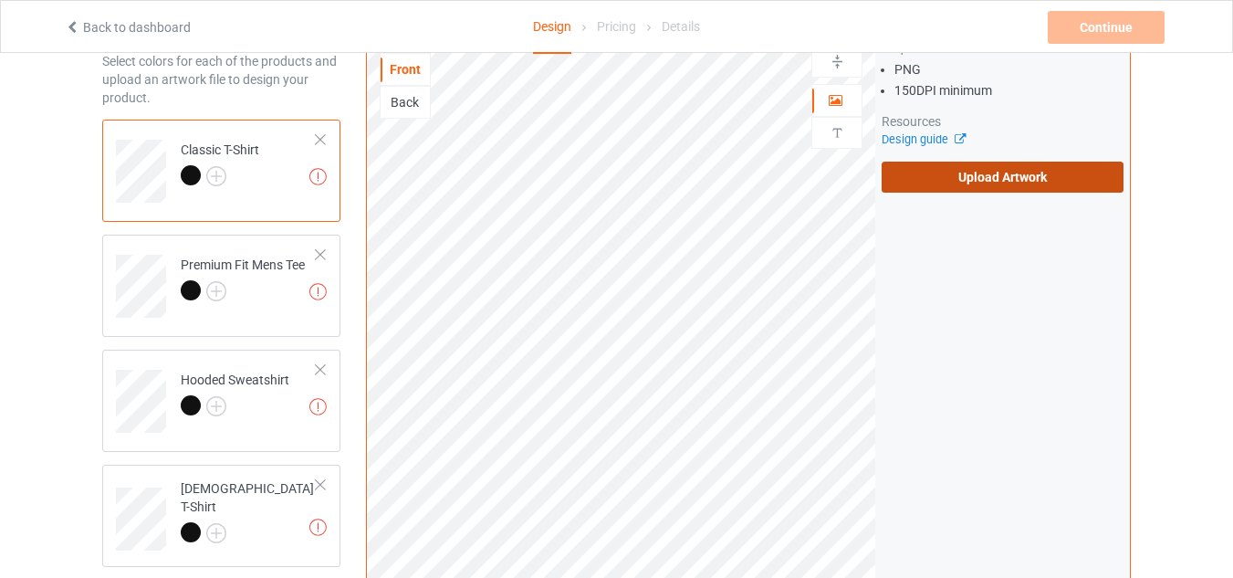
click at [937, 178] on label "Upload Artwork" at bounding box center [1003, 177] width 242 height 31
click at [0, 0] on input "Upload Artwork" at bounding box center [0, 0] width 0 height 0
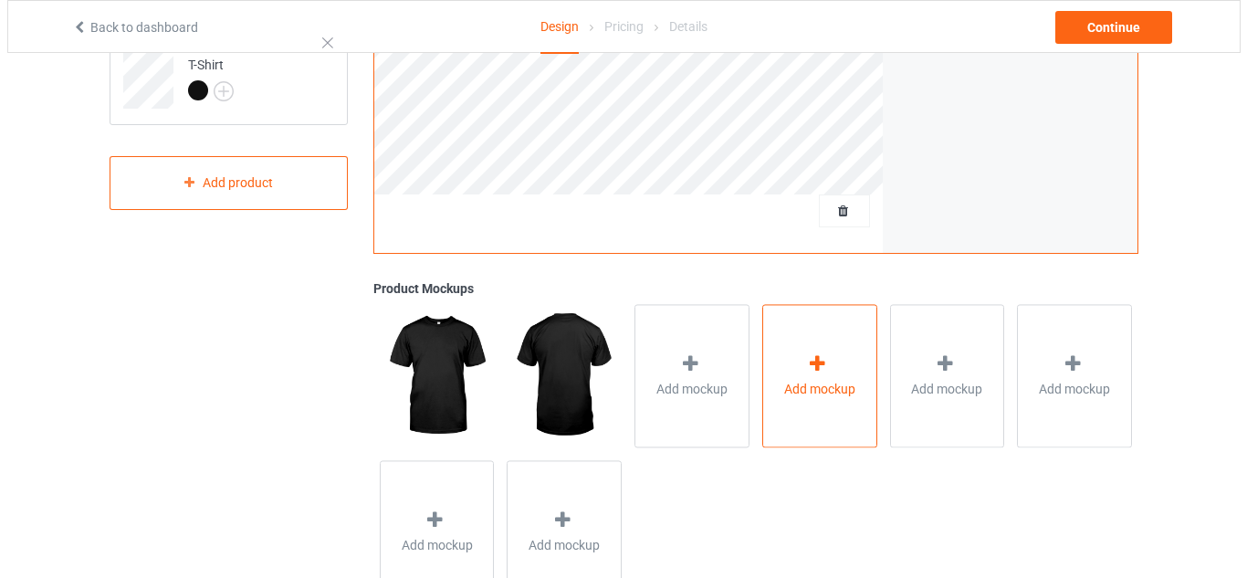
scroll to position [605, 0]
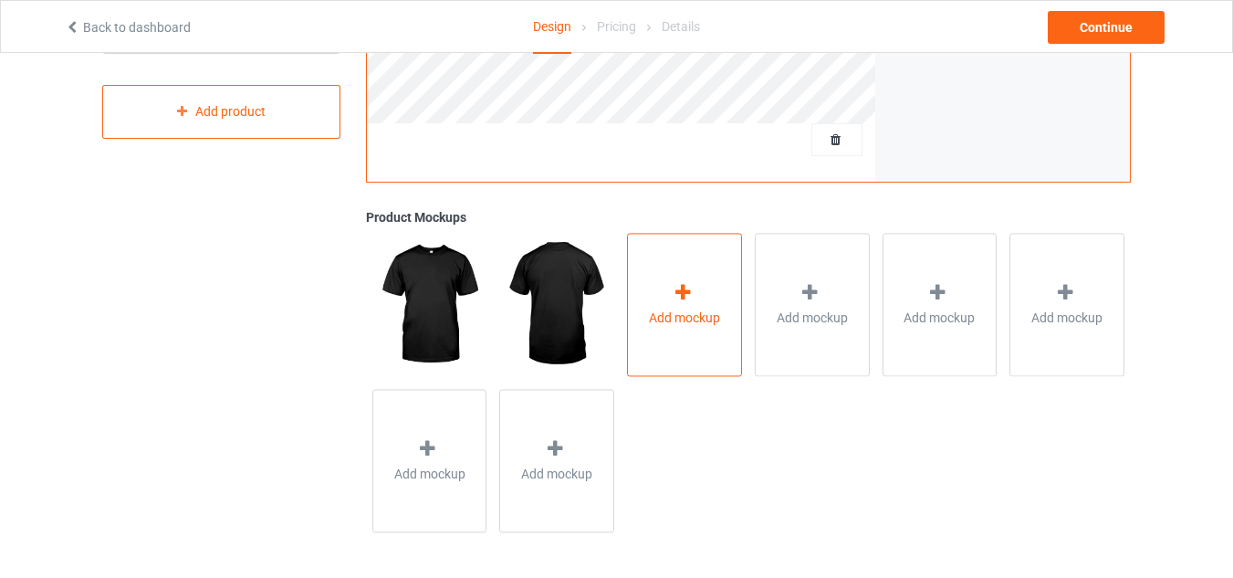
click at [704, 278] on div "Add mockup" at bounding box center [684, 304] width 115 height 143
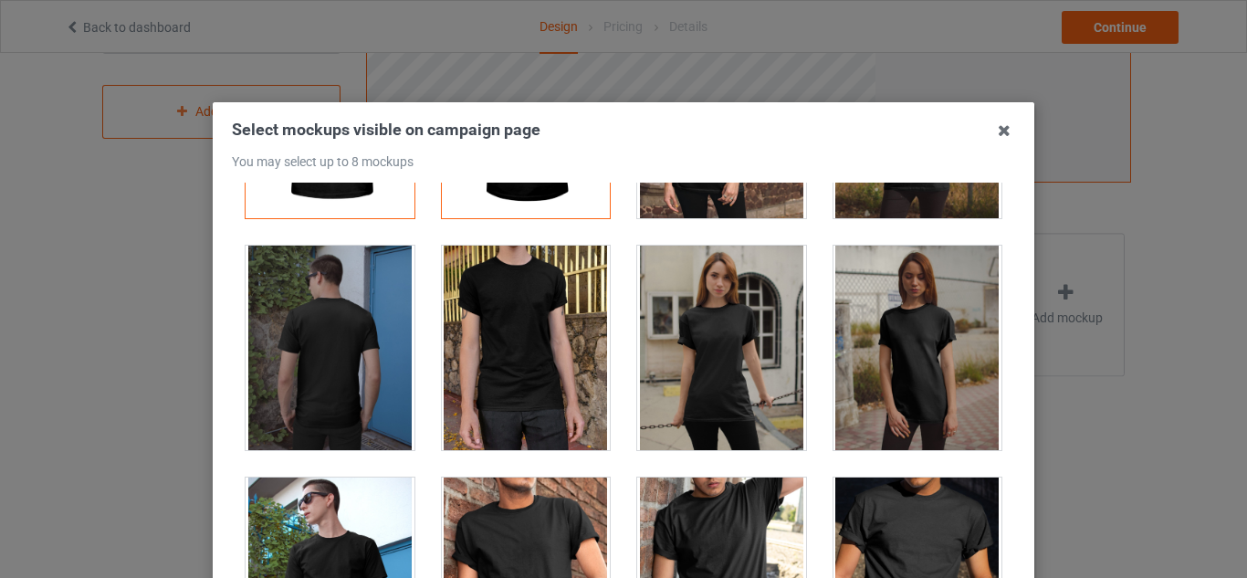
scroll to position [274, 0]
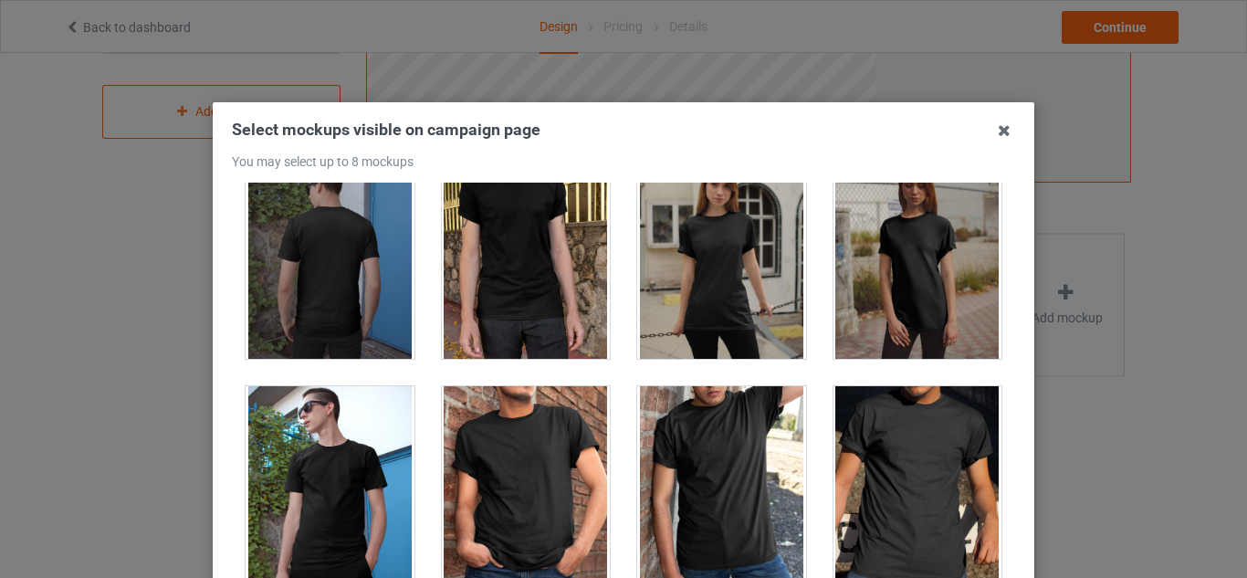
click at [337, 456] on div at bounding box center [330, 488] width 169 height 204
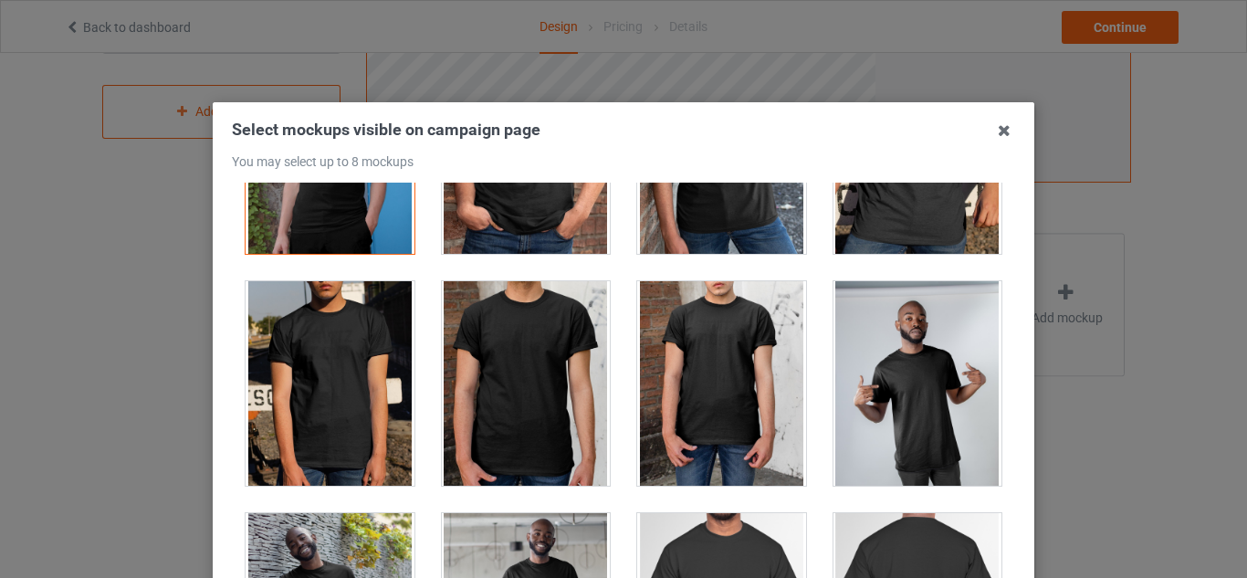
scroll to position [639, 0]
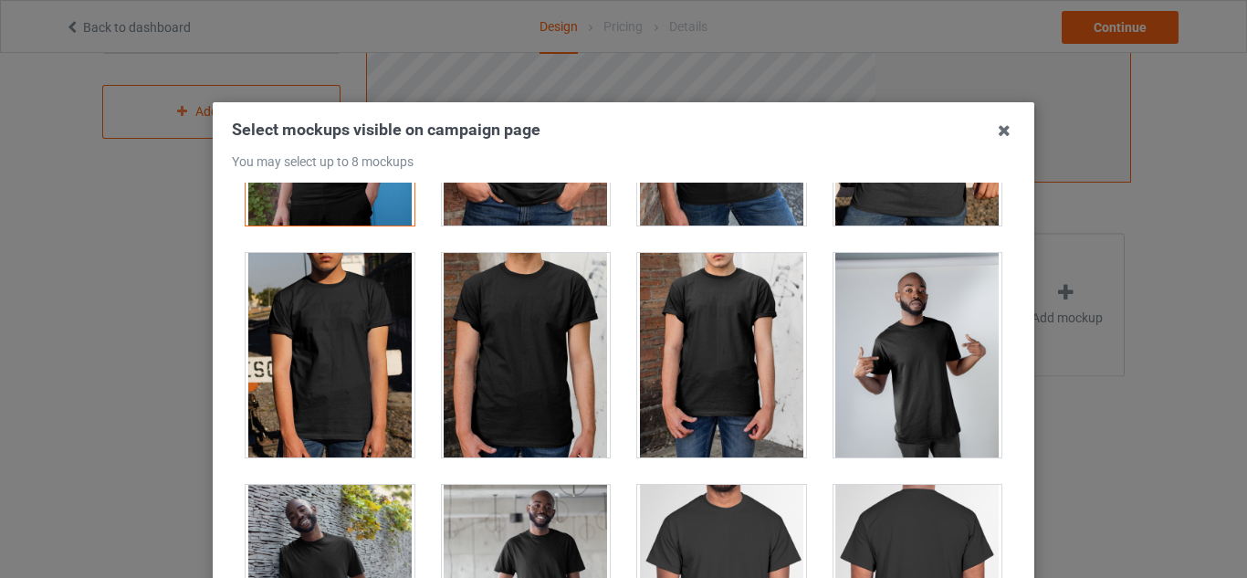
click at [894, 377] on div at bounding box center [917, 355] width 169 height 204
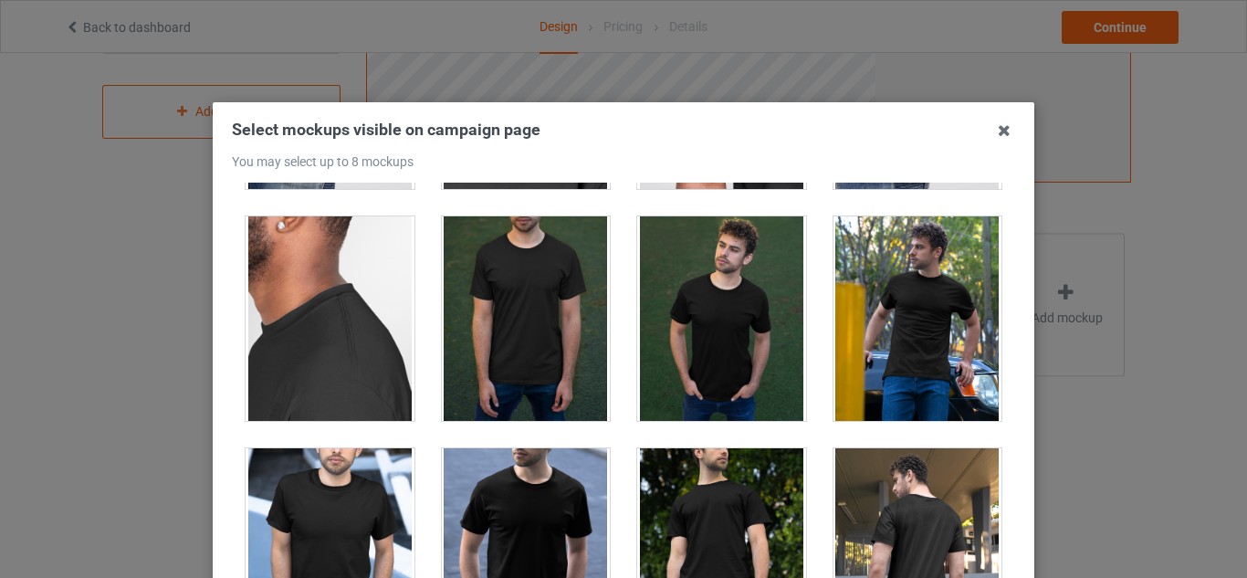
scroll to position [1369, 0]
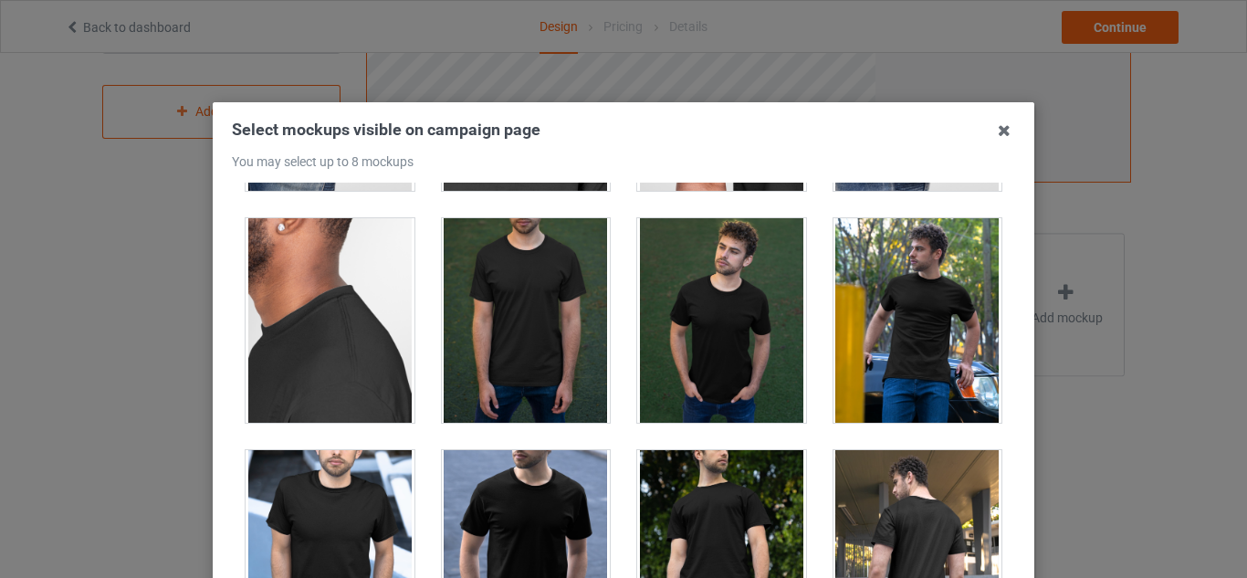
click at [943, 291] on div at bounding box center [917, 320] width 169 height 204
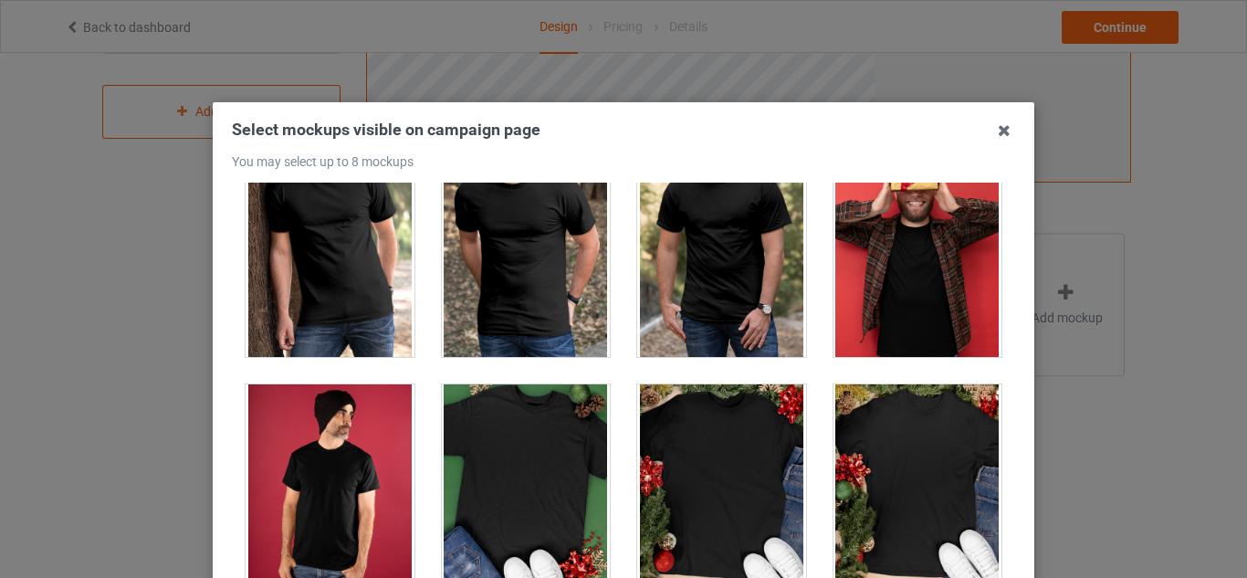
scroll to position [2556, 0]
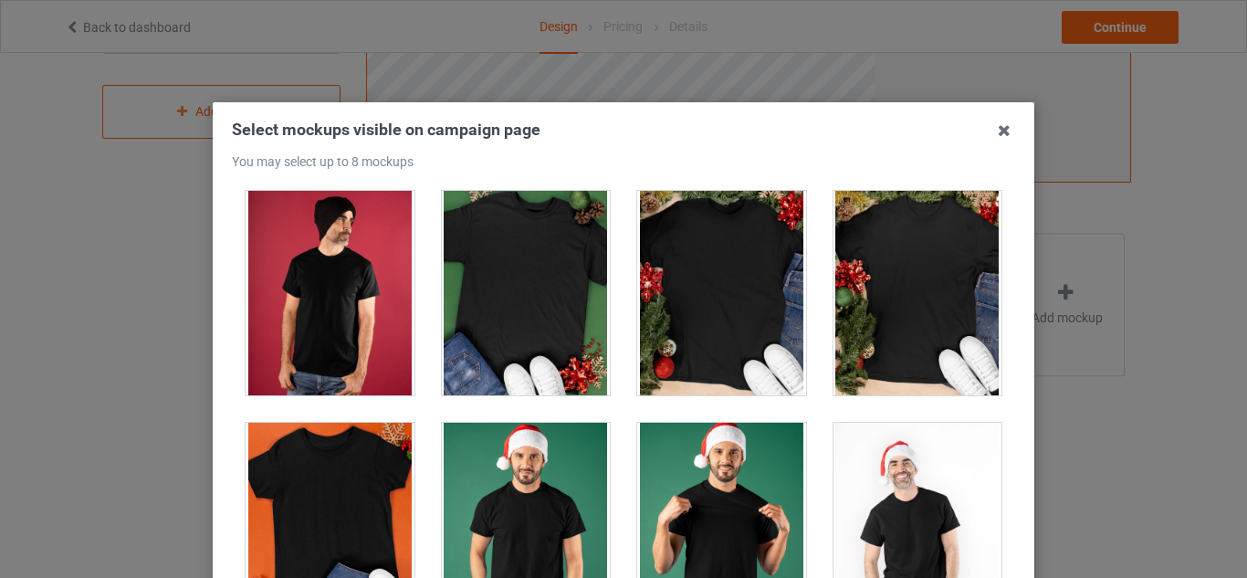
click at [371, 258] on div at bounding box center [330, 293] width 169 height 204
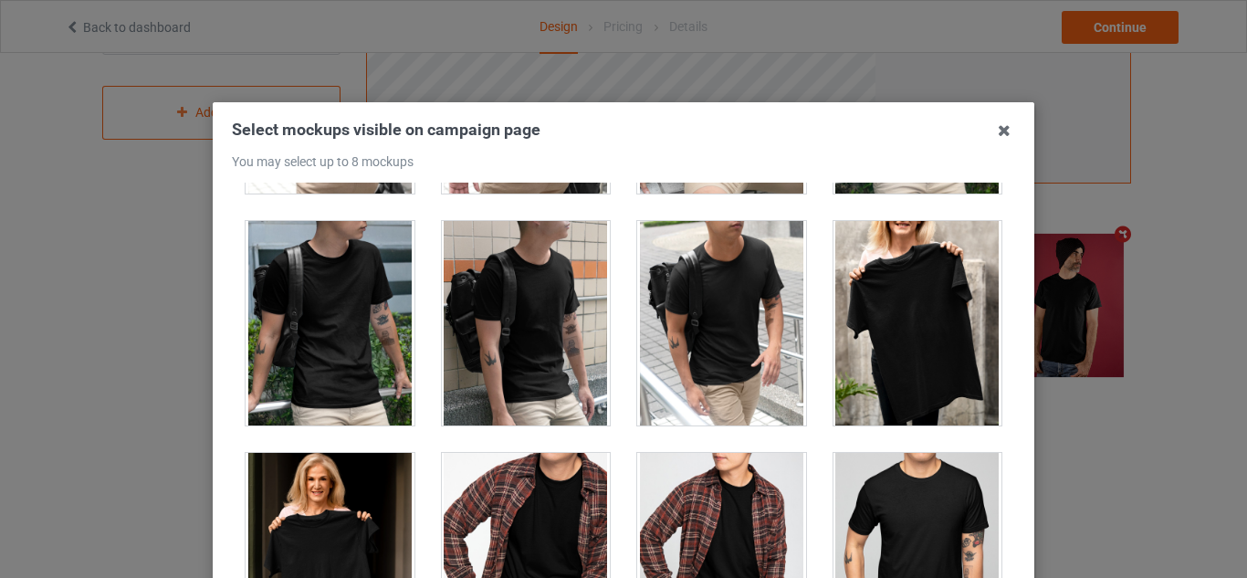
scroll to position [5020, 0]
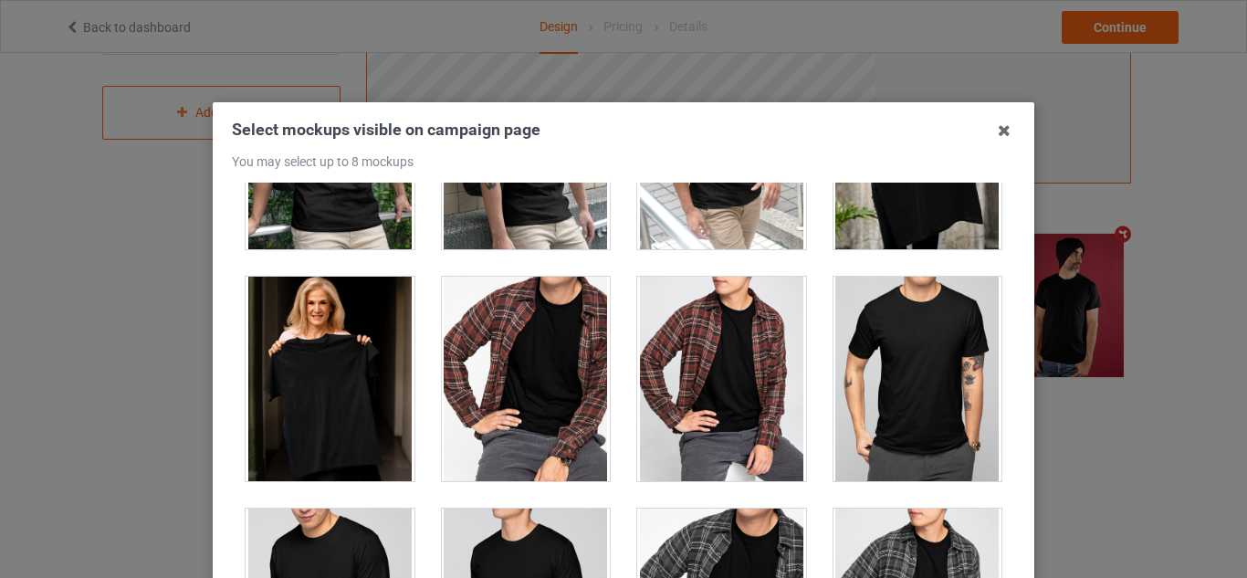
click at [361, 309] on div at bounding box center [330, 379] width 169 height 204
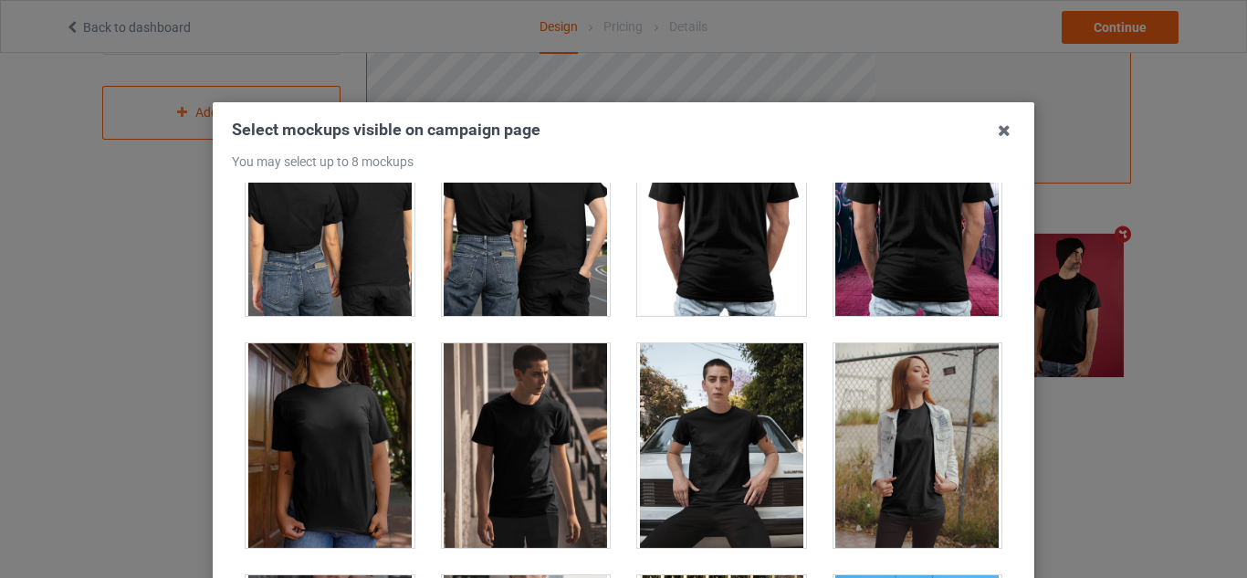
scroll to position [9127, 0]
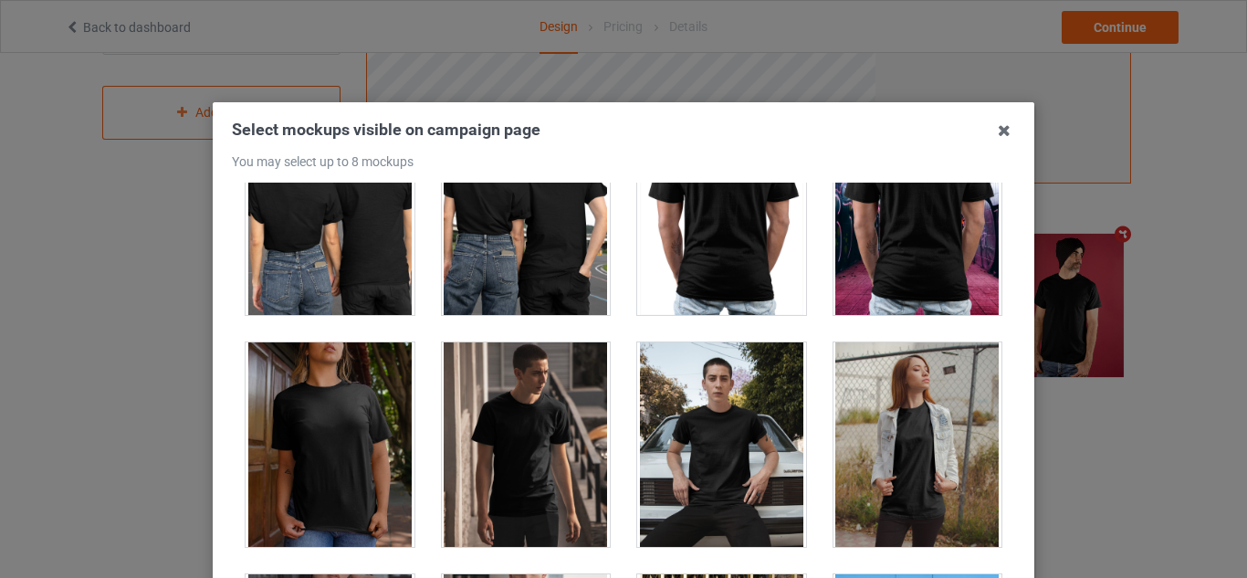
click at [751, 386] on div at bounding box center [721, 444] width 169 height 204
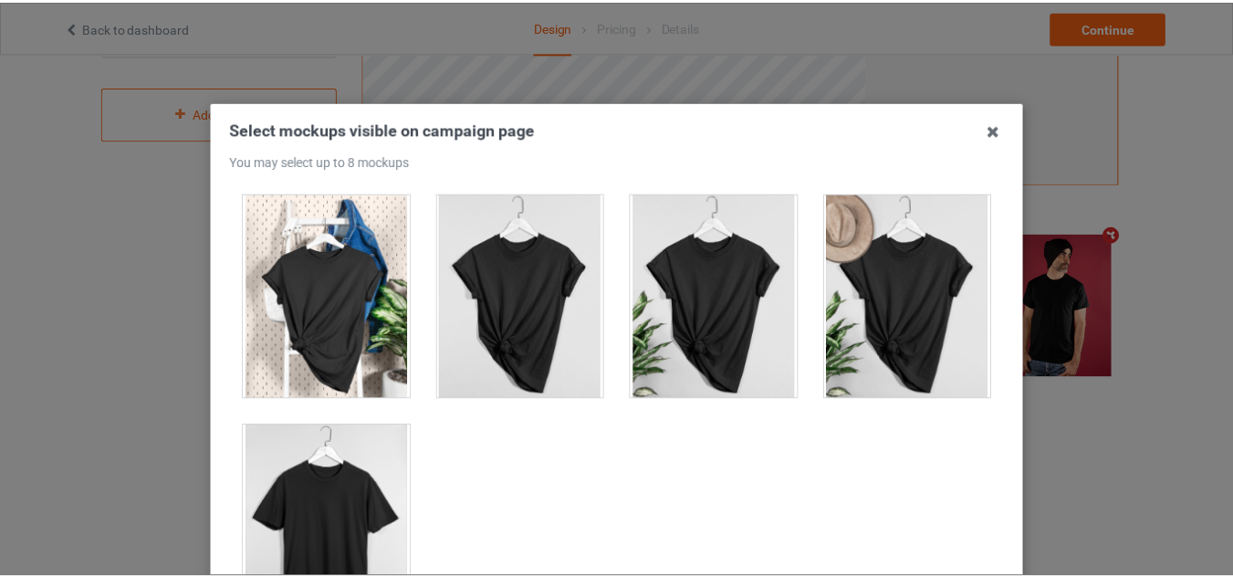
scroll to position [253, 0]
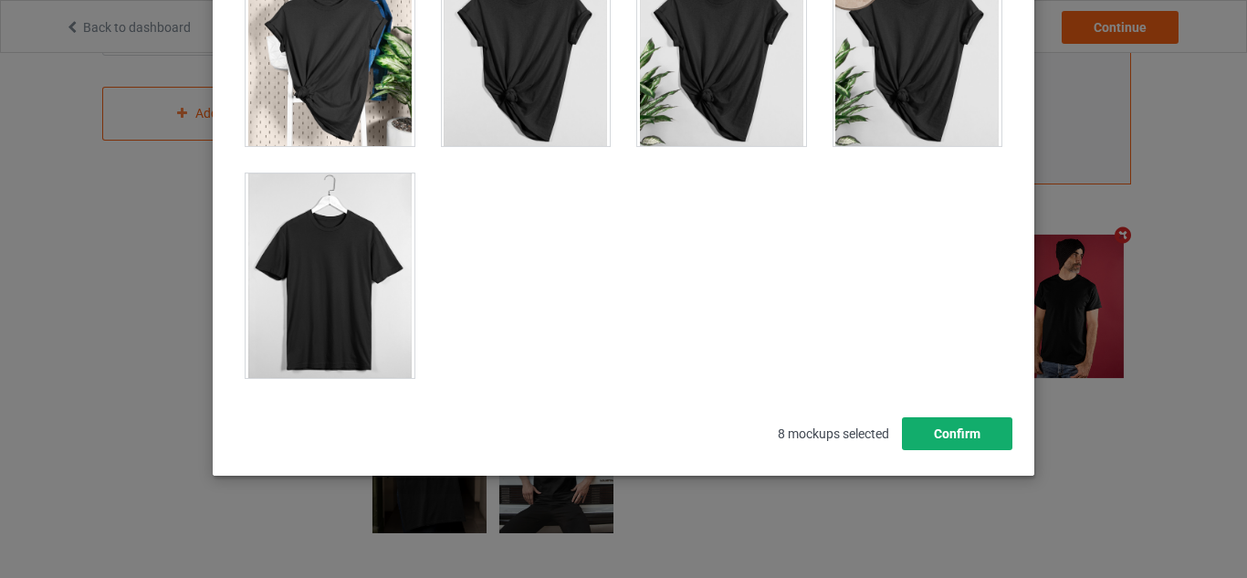
click at [948, 435] on button "Confirm" at bounding box center [957, 433] width 110 height 33
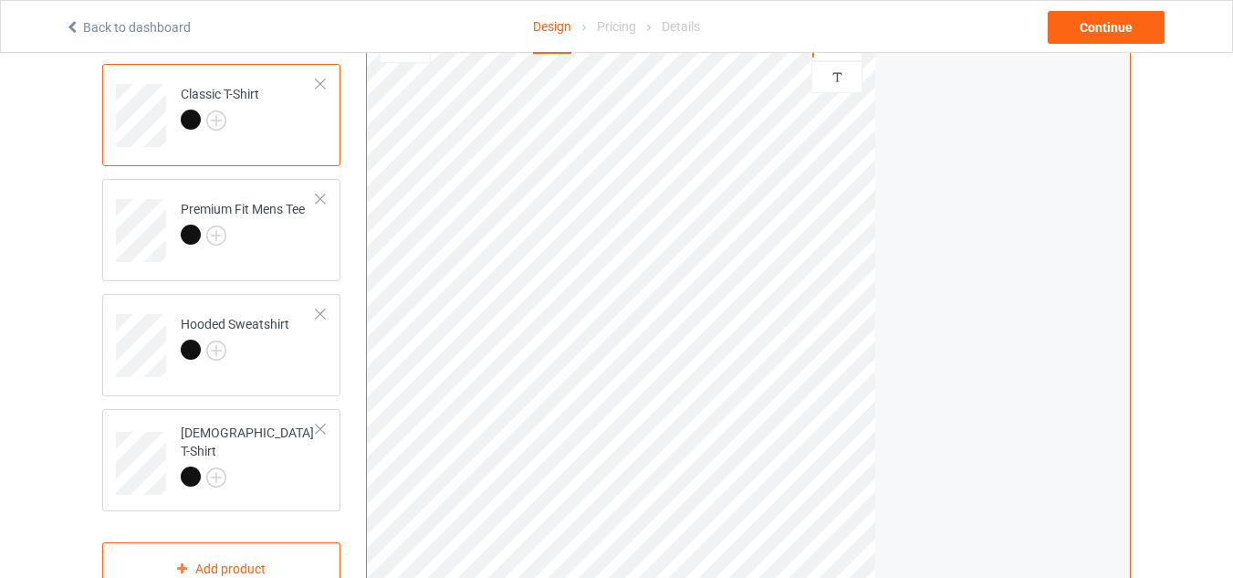
scroll to position [0, 0]
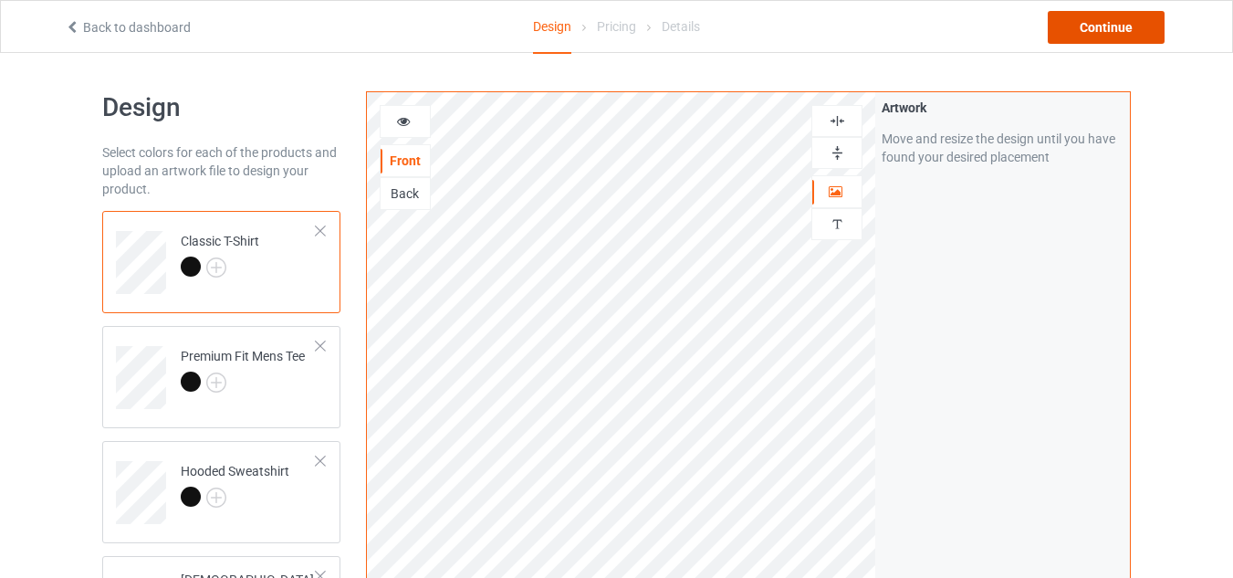
click at [1074, 40] on div "Continue" at bounding box center [1106, 27] width 117 height 33
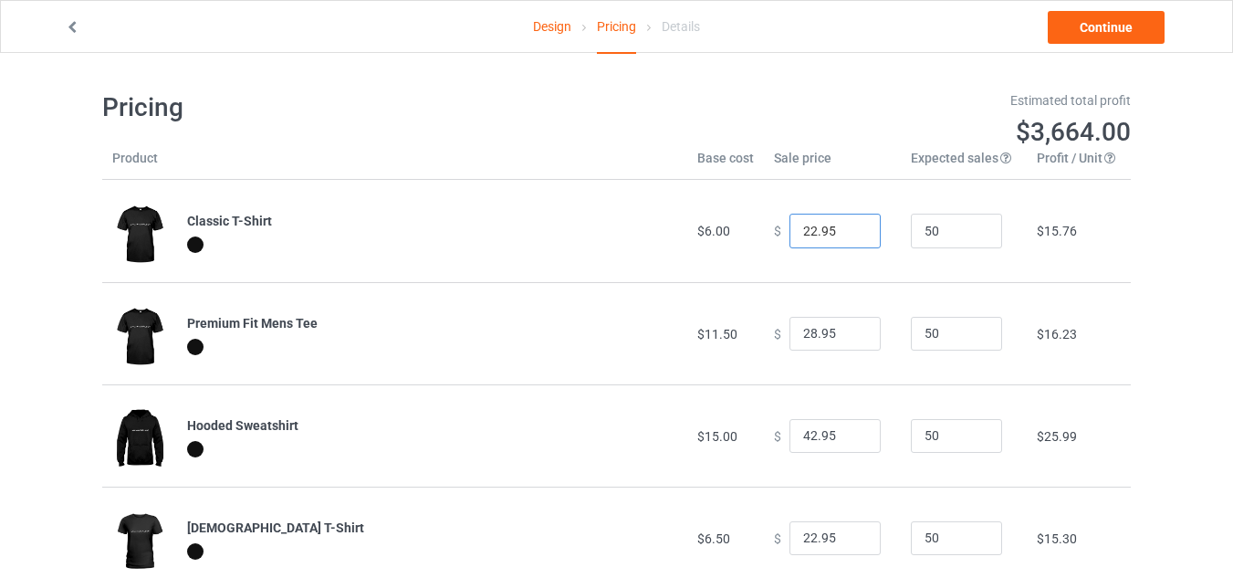
drag, startPoint x: 825, startPoint y: 231, endPoint x: 797, endPoint y: 233, distance: 28.4
click at [809, 233] on input "22.95" at bounding box center [835, 231] width 91 height 35
click at [791, 235] on input "22.95" at bounding box center [835, 231] width 91 height 35
click at [806, 230] on input "22.95" at bounding box center [835, 231] width 91 height 35
drag, startPoint x: 836, startPoint y: 229, endPoint x: 768, endPoint y: 226, distance: 68.5
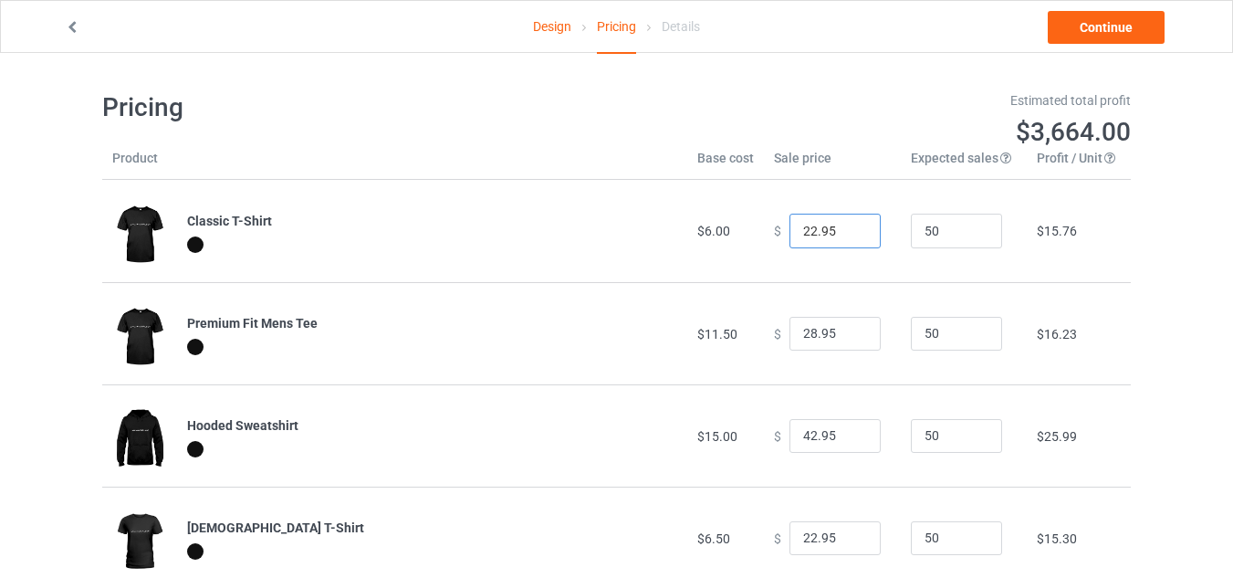
click at [774, 228] on div "$ 22.95" at bounding box center [832, 231] width 117 height 35
type input "19.95"
drag, startPoint x: 829, startPoint y: 333, endPoint x: 779, endPoint y: 331, distance: 50.2
click at [779, 331] on div "$ 28.95" at bounding box center [832, 334] width 117 height 35
type input "25.95"
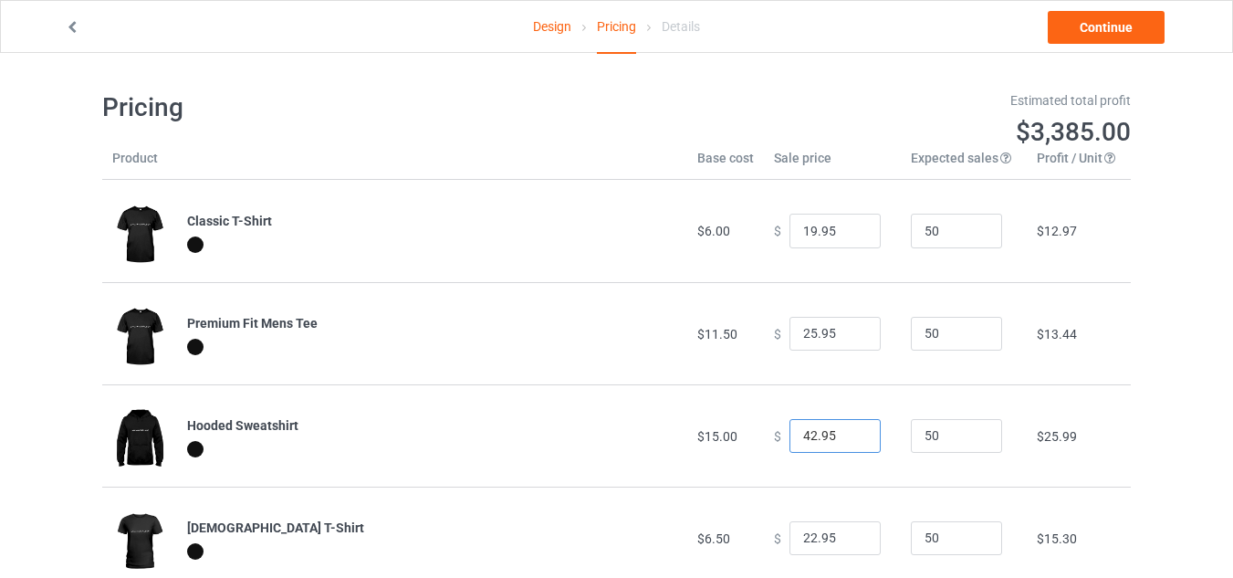
drag, startPoint x: 824, startPoint y: 441, endPoint x: 781, endPoint y: 440, distance: 42.9
click at [790, 440] on input "42.95" at bounding box center [835, 436] width 91 height 35
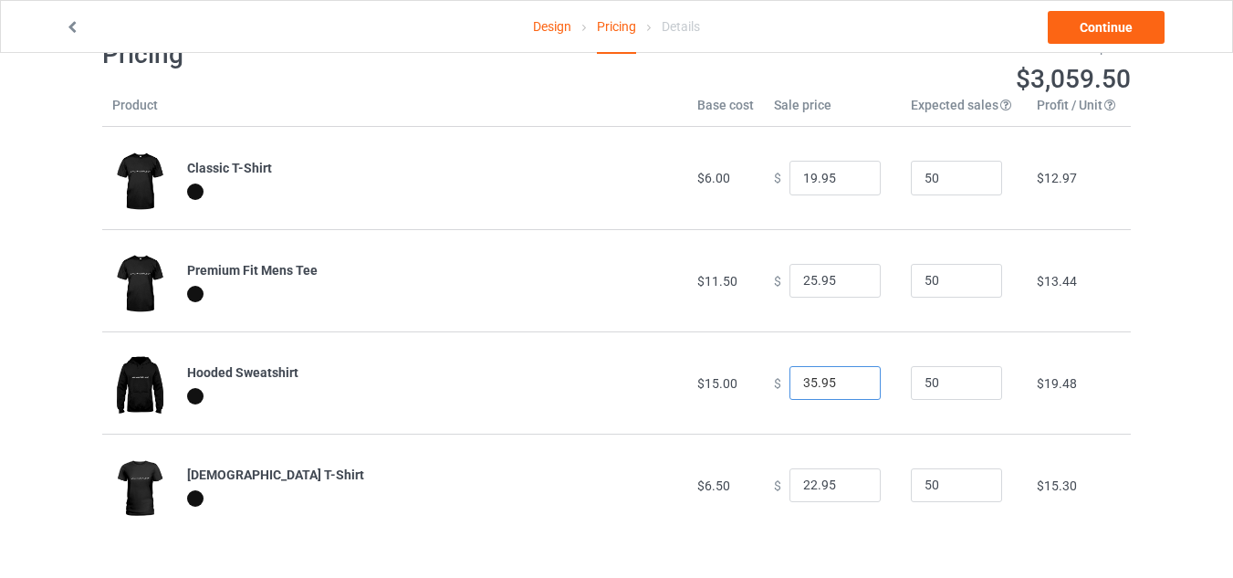
type input "35.95"
drag, startPoint x: 831, startPoint y: 482, endPoint x: 775, endPoint y: 482, distance: 55.7
click at [775, 482] on div "$ 22.95" at bounding box center [832, 485] width 117 height 35
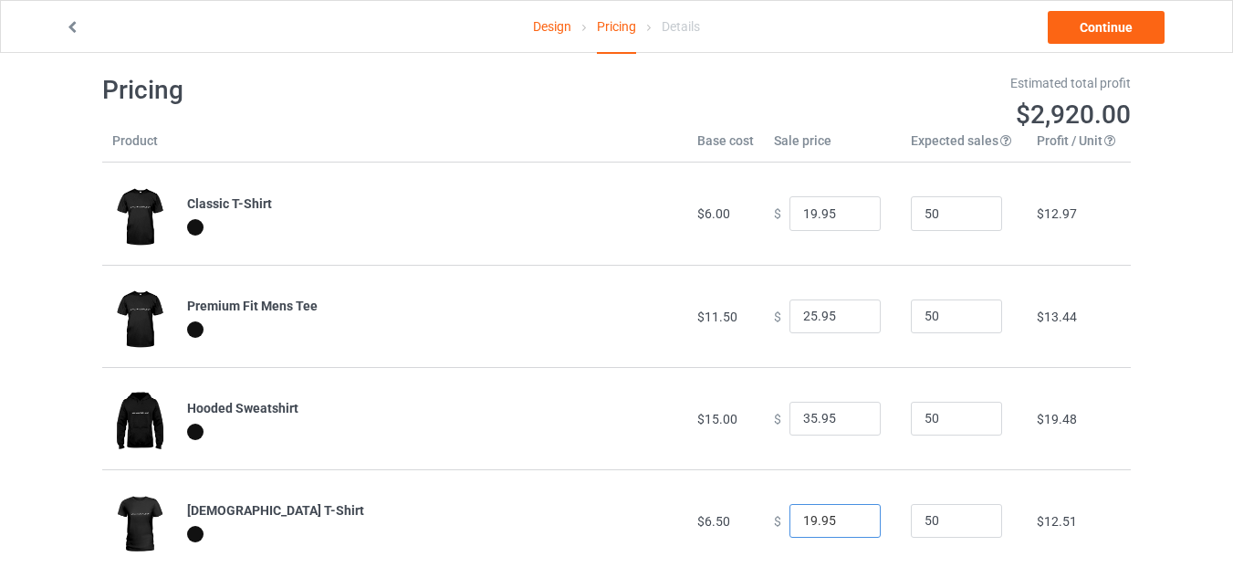
scroll to position [0, 0]
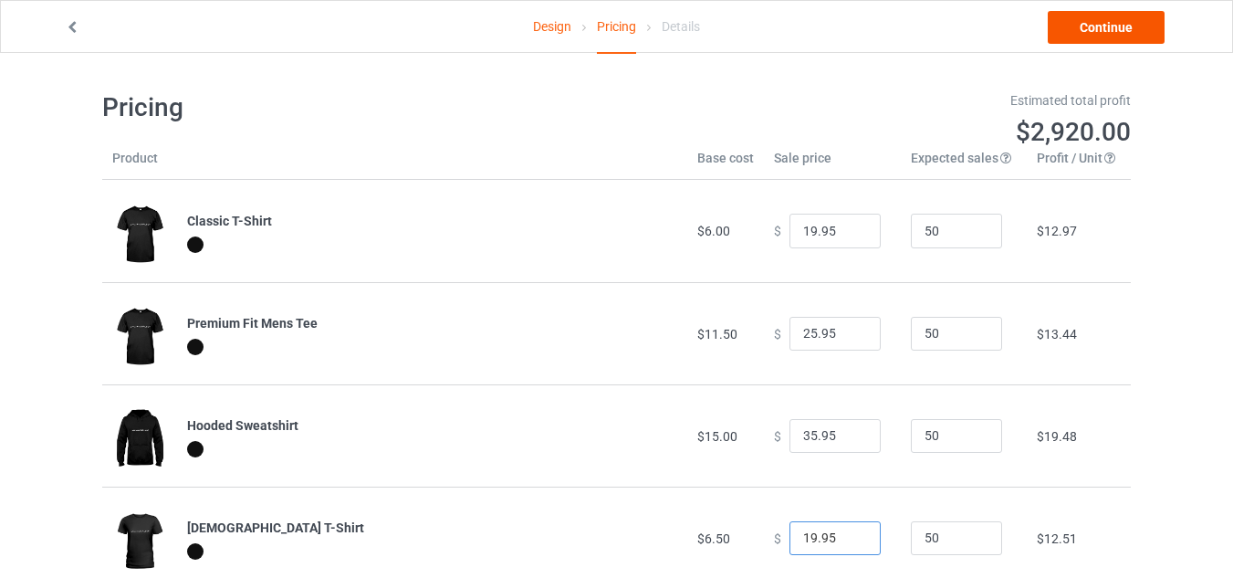
type input "19.95"
click at [1083, 27] on link "Continue" at bounding box center [1106, 27] width 117 height 33
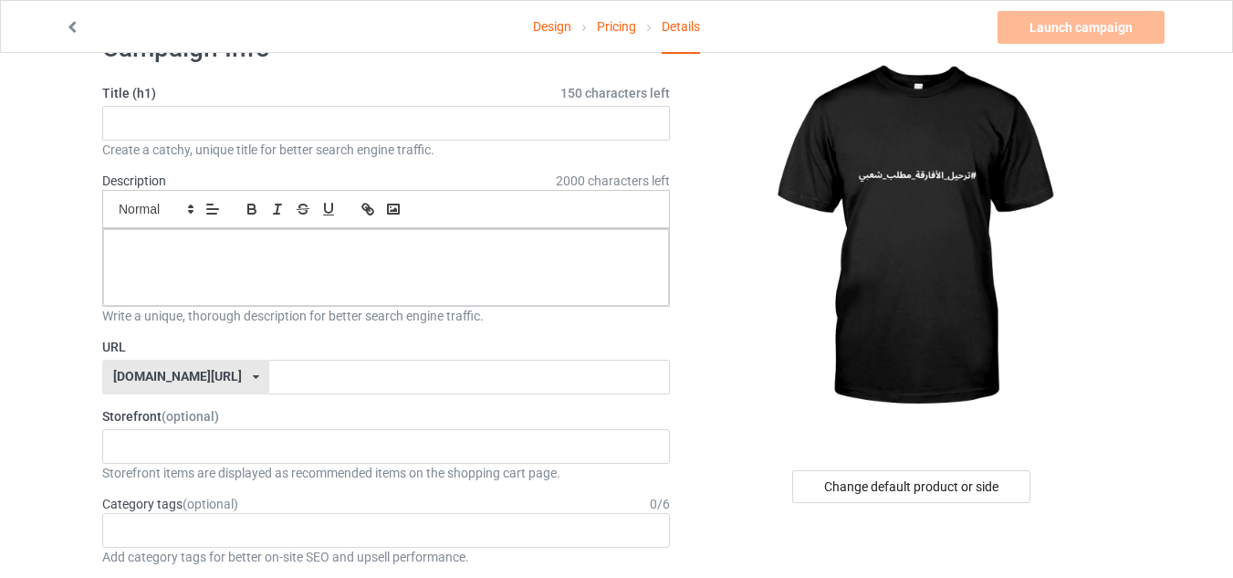
scroll to position [91, 0]
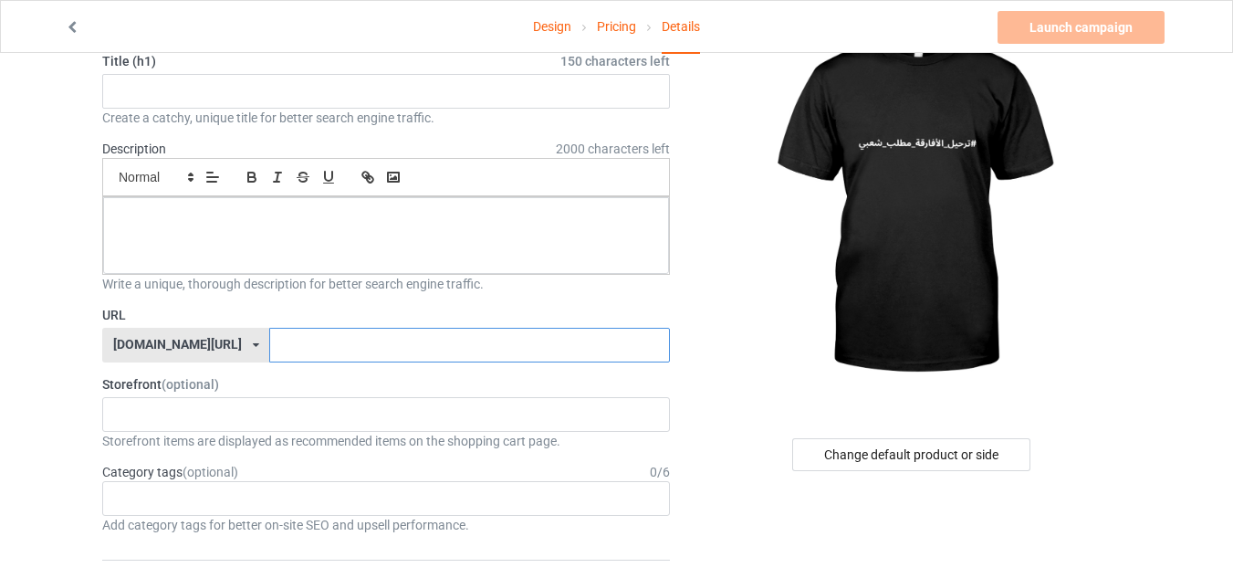
click at [269, 344] on input "text" at bounding box center [469, 345] width 400 height 35
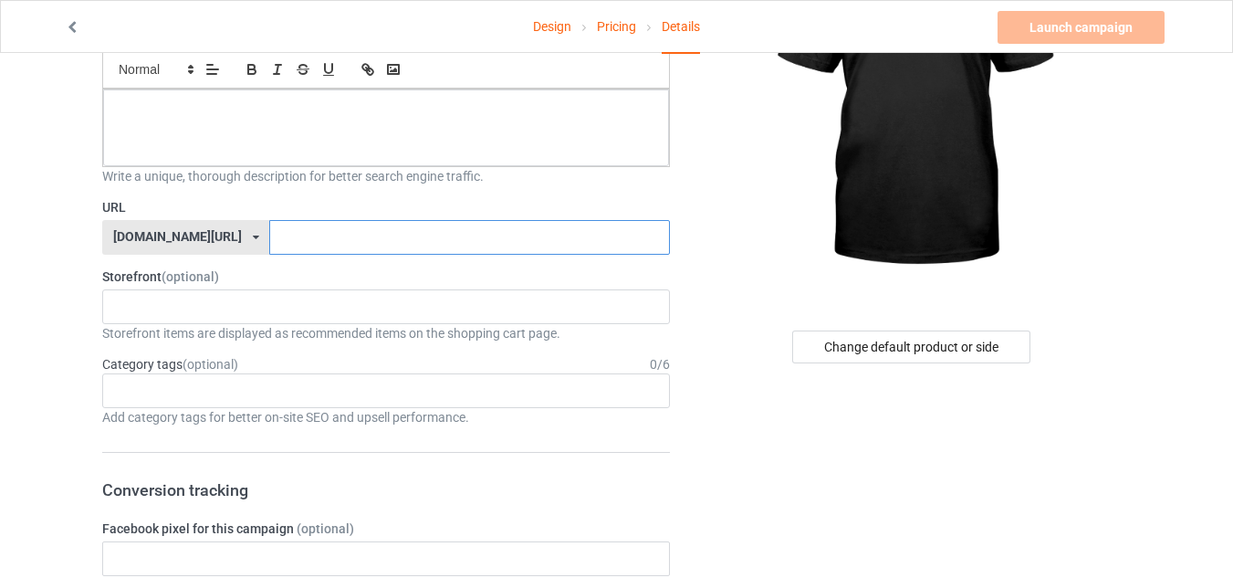
scroll to position [0, 0]
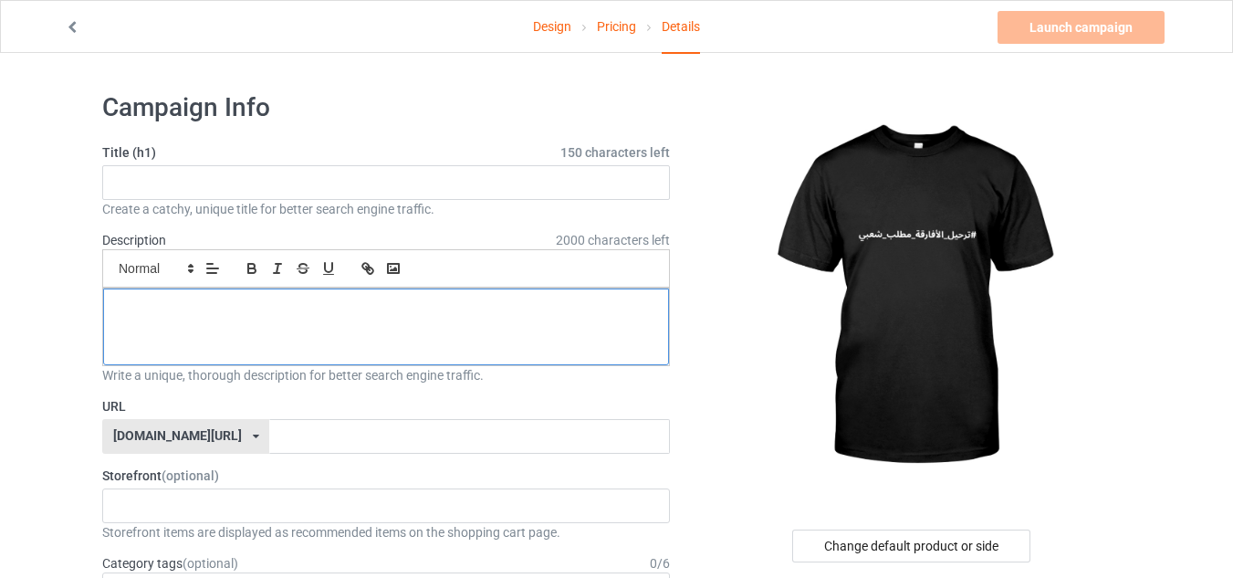
click at [164, 312] on p at bounding box center [386, 308] width 537 height 17
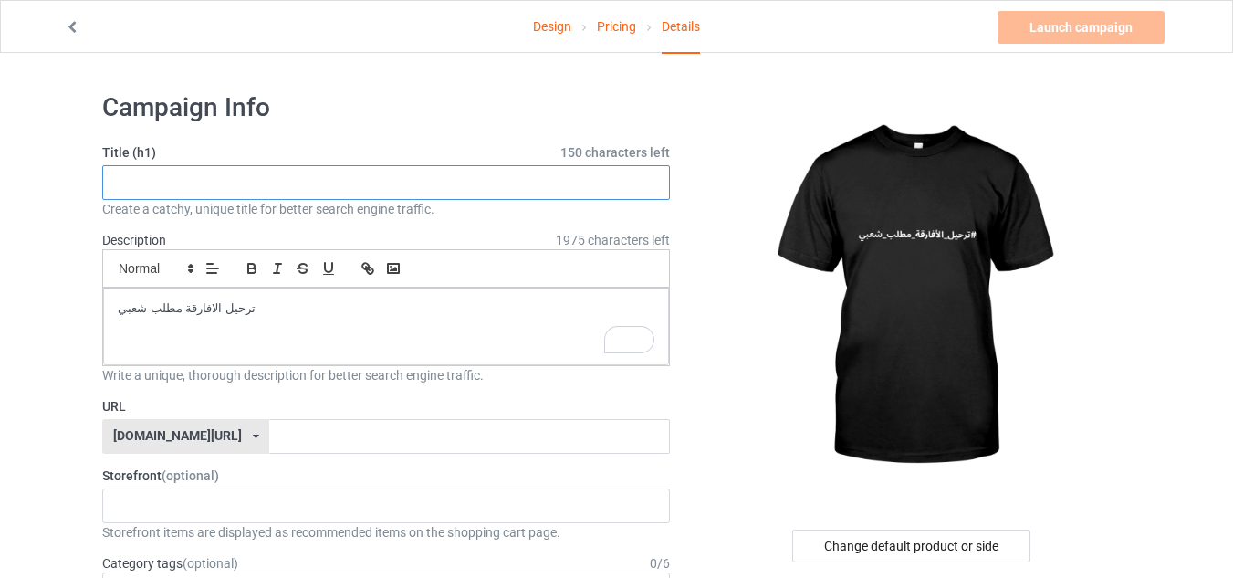
click at [170, 189] on input "text" at bounding box center [386, 182] width 568 height 35
click at [116, 309] on div "ترحيل الافارقة مطلب شعبي" at bounding box center [386, 326] width 566 height 77
click at [237, 306] on p "ترحيل الافارقة مطلب شعبي" at bounding box center [386, 308] width 537 height 17
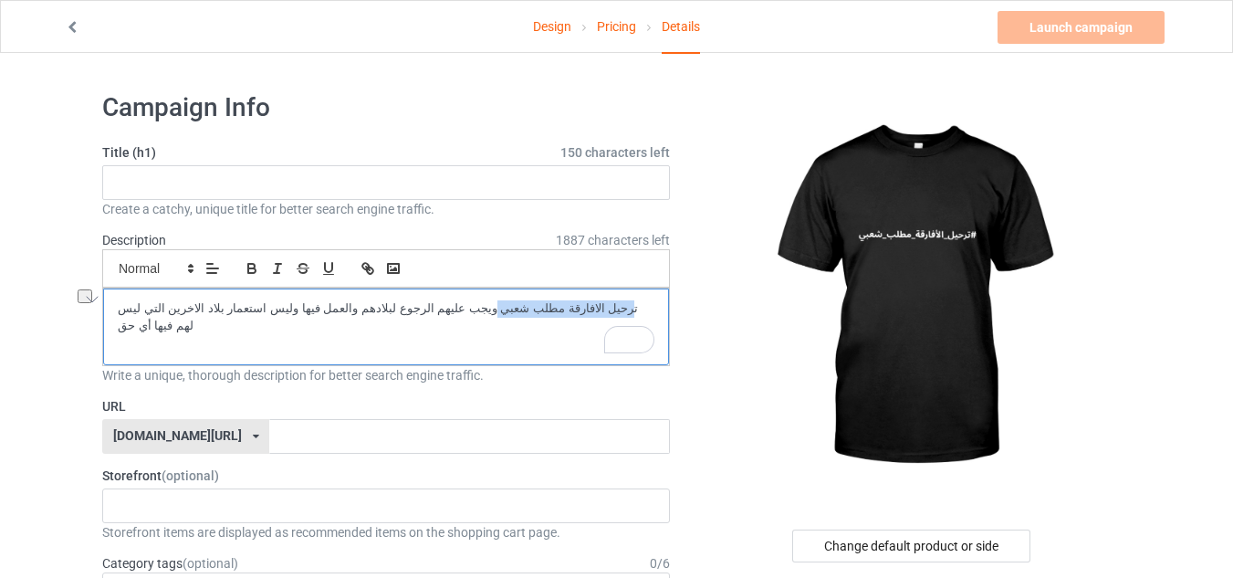
drag, startPoint x: 560, startPoint y: 311, endPoint x: 483, endPoint y: 311, distance: 76.7
click at [482, 311] on p "ترحيل الافارقة مطلب شعبي ويجب عليهم الرجوع لبلادهم والعمل فيها وليس استعمار بلا…" at bounding box center [386, 317] width 537 height 34
copy p "ترحيل الافارقة مطلب شعبي"
click at [249, 173] on input "text" at bounding box center [386, 182] width 568 height 35
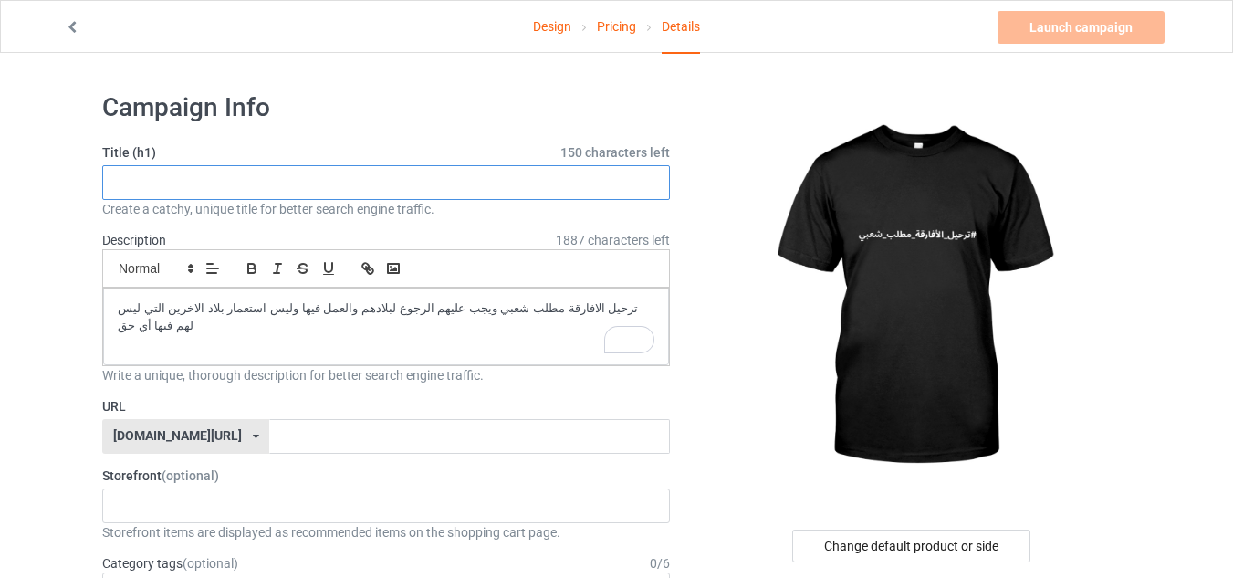
paste input "tarhil alafariqat matlab shaebiun"
click at [117, 184] on input "tarhil alafariqat matlab shaebiun" at bounding box center [386, 182] width 568 height 35
click at [204, 180] on input "Tarhil alafariqat matlab shaebiun" at bounding box center [386, 182] width 568 height 35
click at [152, 181] on input "Tarhil alafariqa matlab shaebiun" at bounding box center [386, 182] width 568 height 35
click at [213, 182] on input "Tarhil Alafariqa matlab shaebiun" at bounding box center [386, 182] width 568 height 35
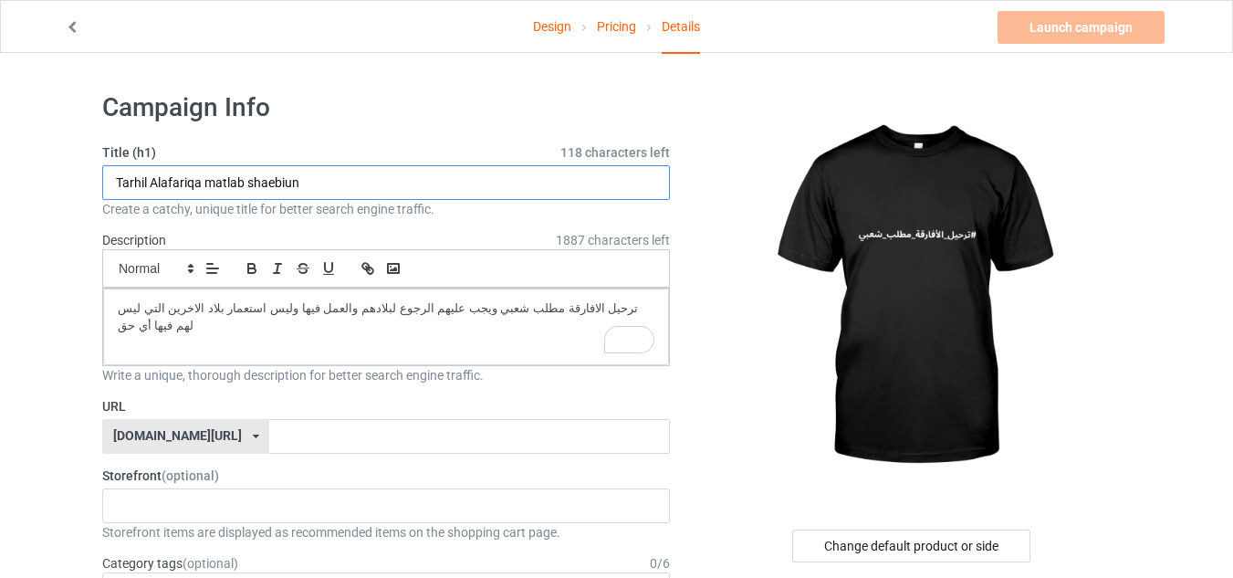
click at [213, 183] on input "Tarhil Alafariqa matlab shaebiun" at bounding box center [386, 182] width 568 height 35
click at [208, 183] on input "Tarhil Alafariqa matlab shaebiun" at bounding box center [386, 182] width 568 height 35
click at [249, 184] on input "Tarhil Alafariqa Matlab shaebiun" at bounding box center [386, 182] width 568 height 35
drag, startPoint x: 318, startPoint y: 183, endPoint x: 270, endPoint y: 184, distance: 47.5
click at [270, 184] on input "Tarhil Alafariqa Matlab Shaebiun" at bounding box center [386, 182] width 568 height 35
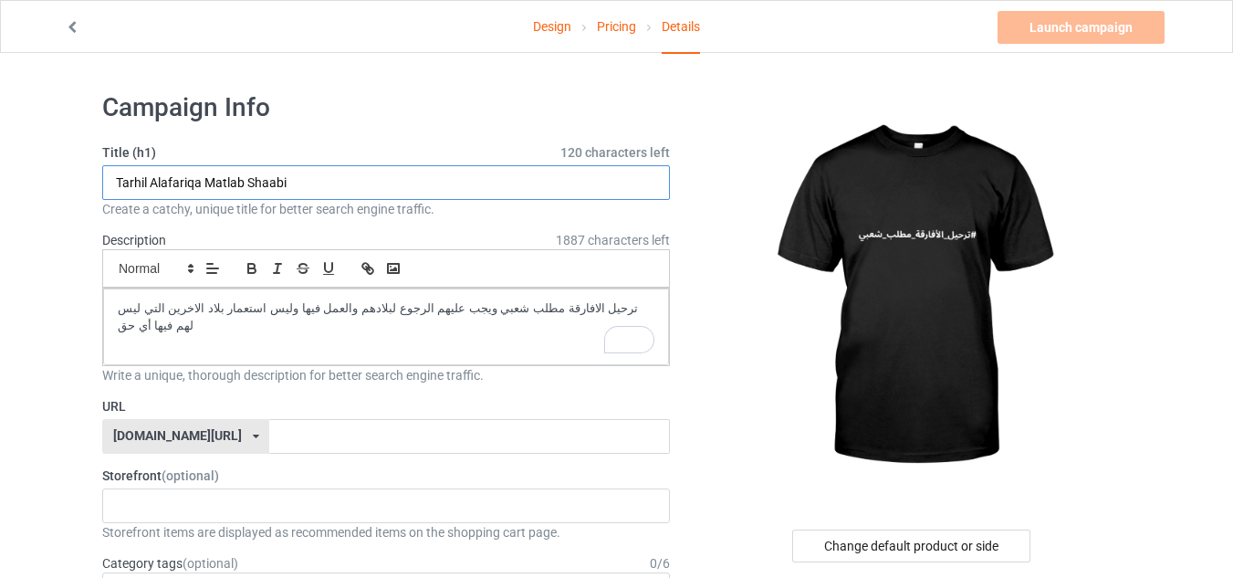
type input "Tarhil Alafariqa Matlab Shaabi"
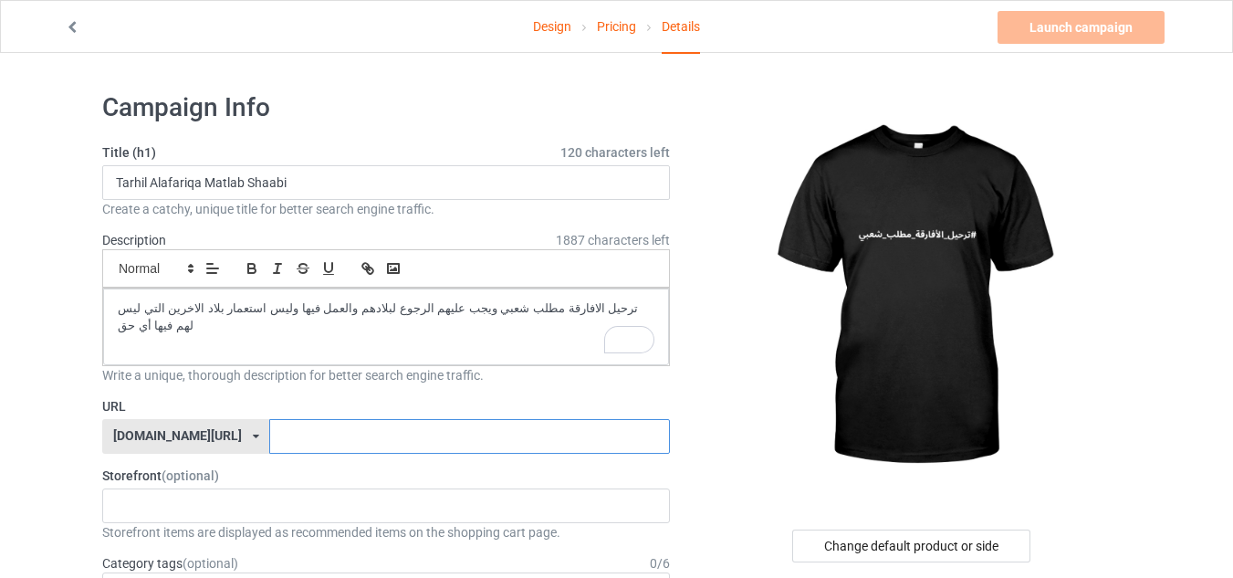
click at [269, 437] on input "text" at bounding box center [469, 436] width 400 height 35
paste input "VibeVault"
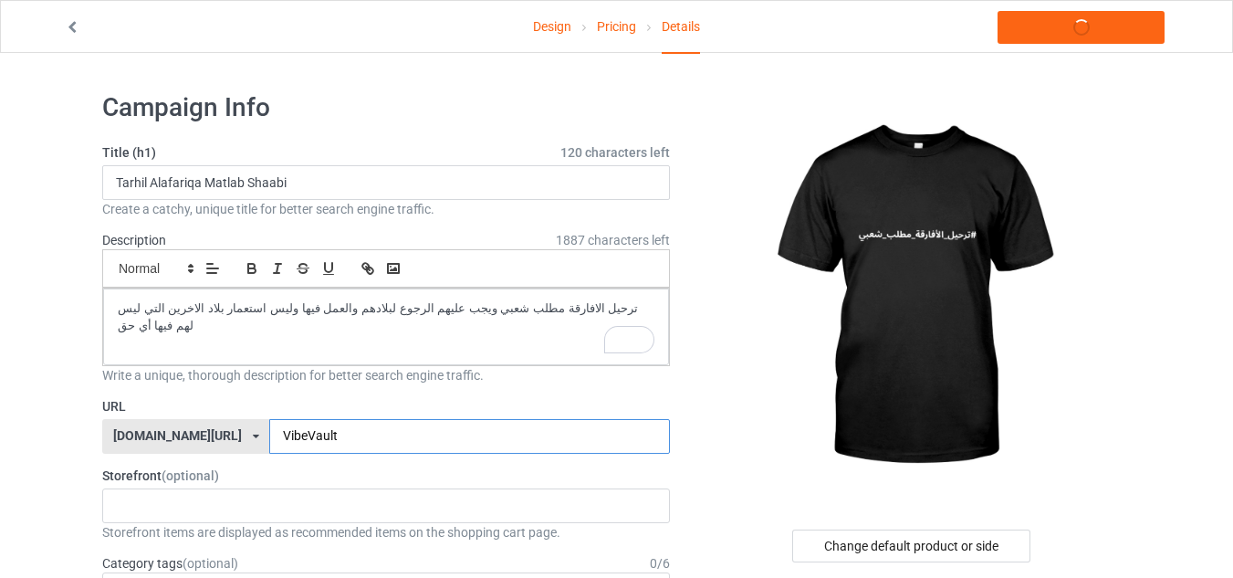
type input "VibeVault"
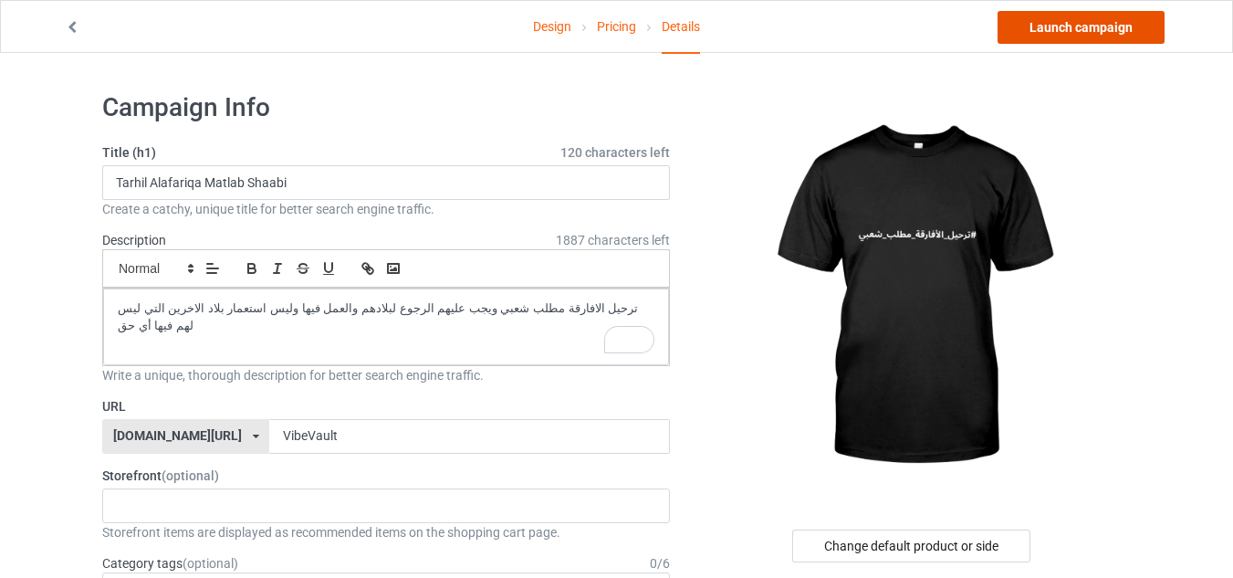
click at [1117, 24] on link "Launch campaign" at bounding box center [1081, 27] width 167 height 33
